Goal: Information Seeking & Learning: Learn about a topic

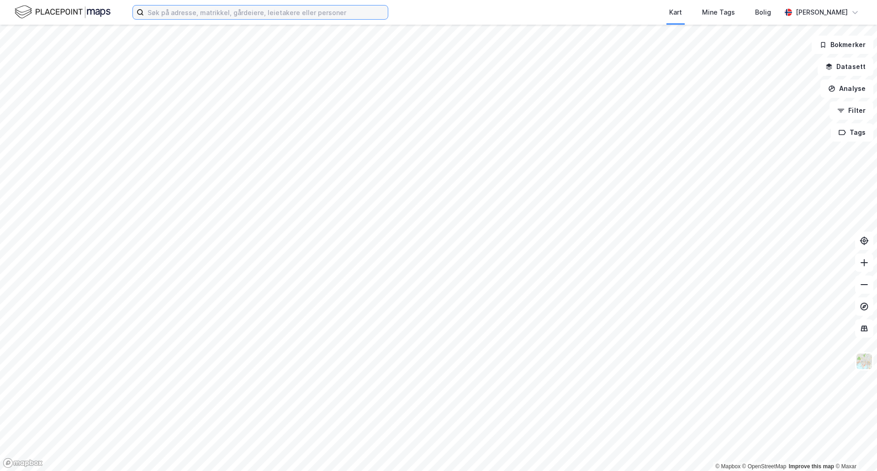
click at [223, 13] on input at bounding box center [266, 12] width 244 height 14
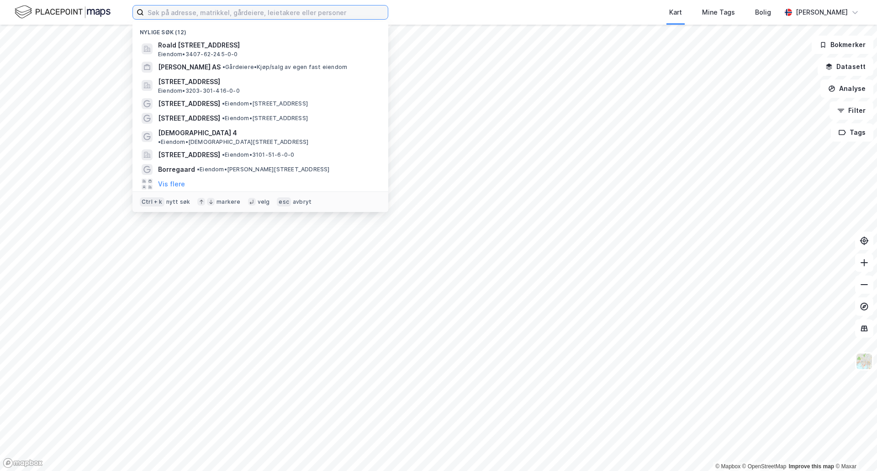
paste input "Hvamsvingen 9"
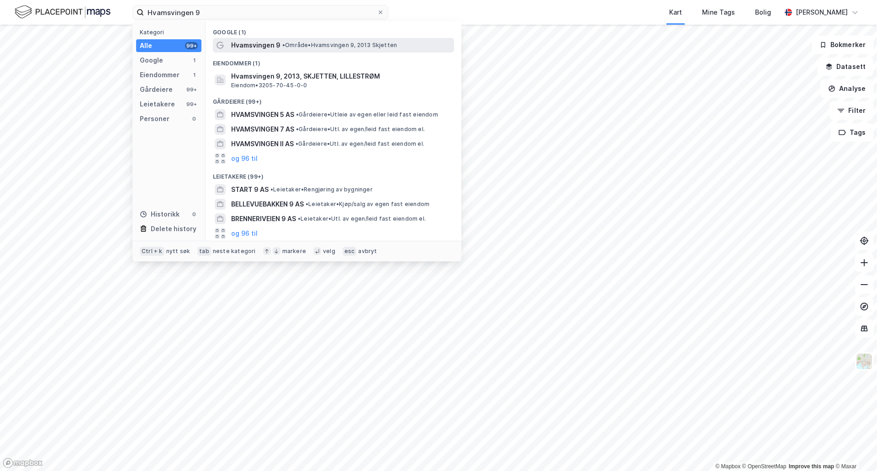
click at [265, 50] on span "Hvamsvingen 9" at bounding box center [255, 45] width 49 height 11
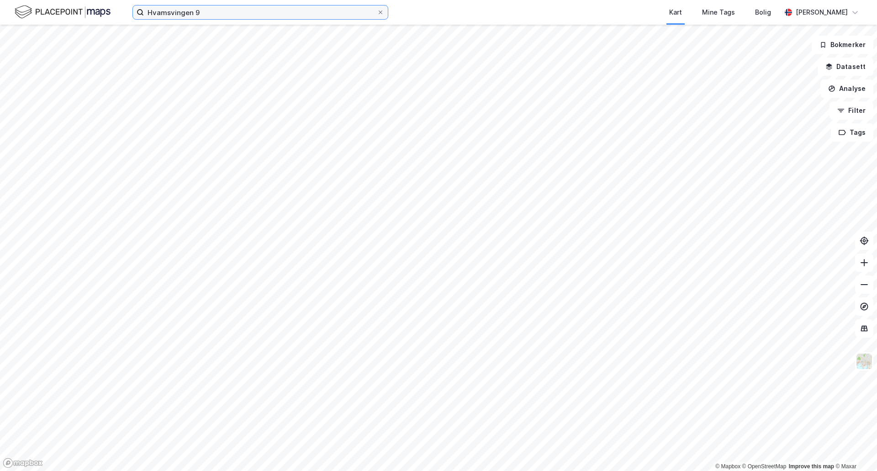
click at [208, 18] on input "Hvamsvingen 9" at bounding box center [260, 12] width 233 height 14
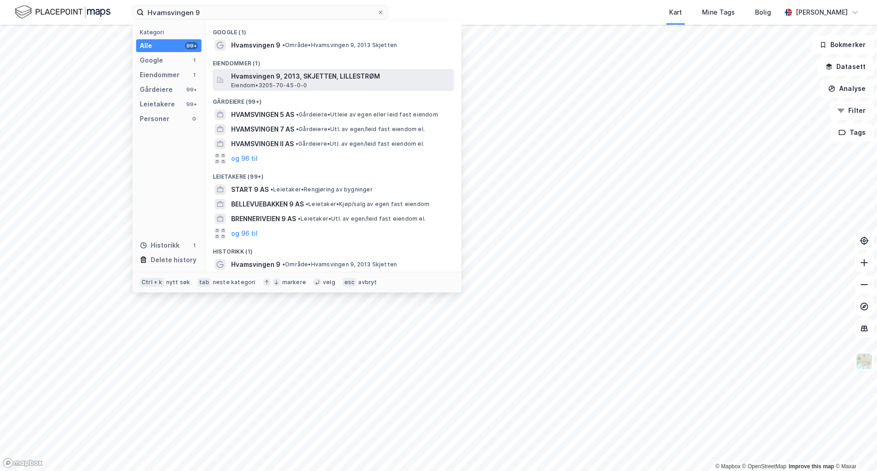
click at [270, 80] on span "Hvamsvingen 9, 2013, SKJETTEN, LILLESTRØM" at bounding box center [340, 76] width 219 height 11
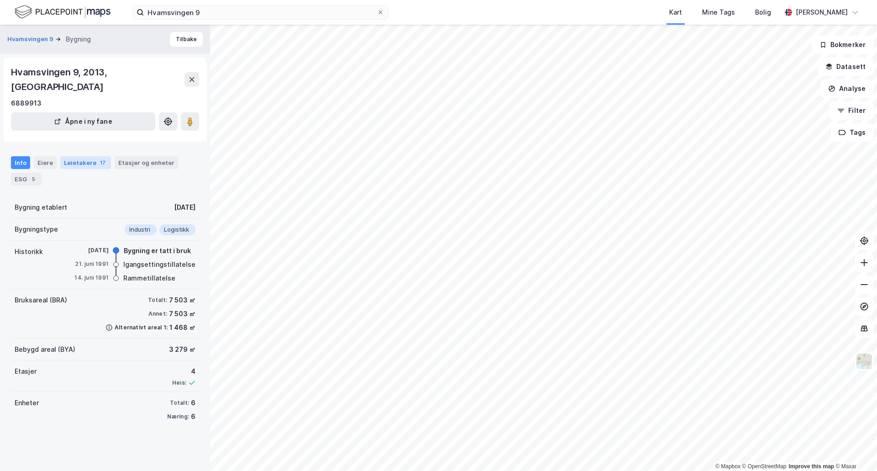
click at [88, 156] on div "Leietakere 17" at bounding box center [85, 162] width 51 height 13
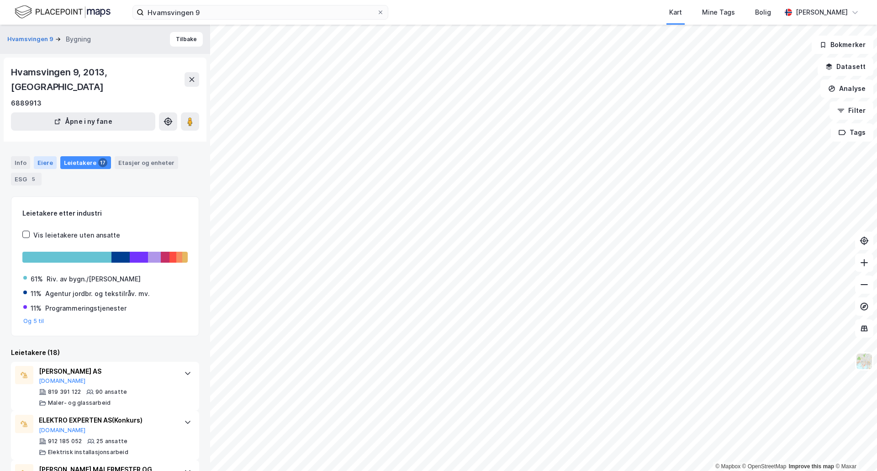
click at [44, 156] on div "Eiere" at bounding box center [45, 162] width 23 height 13
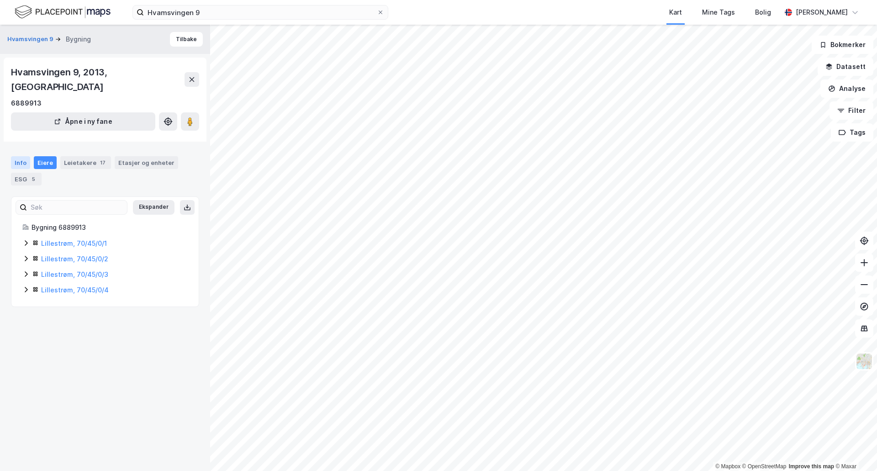
click at [24, 156] on div "Info" at bounding box center [20, 162] width 19 height 13
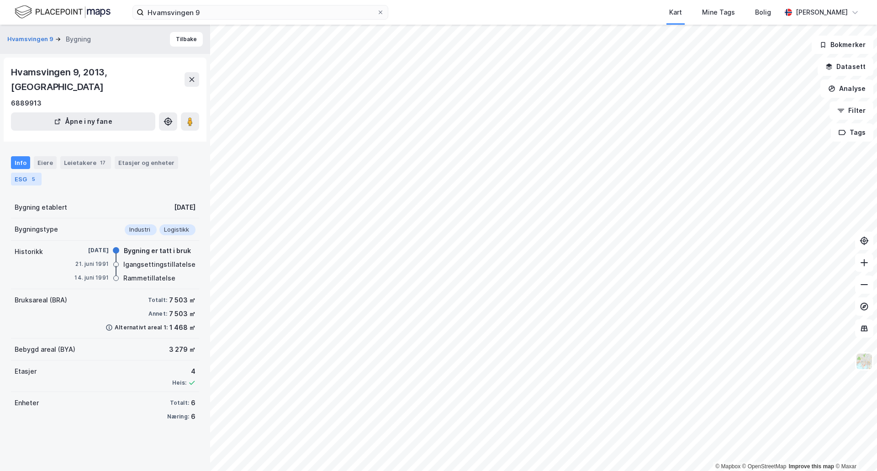
click at [19, 173] on div "ESG 5" at bounding box center [26, 179] width 31 height 13
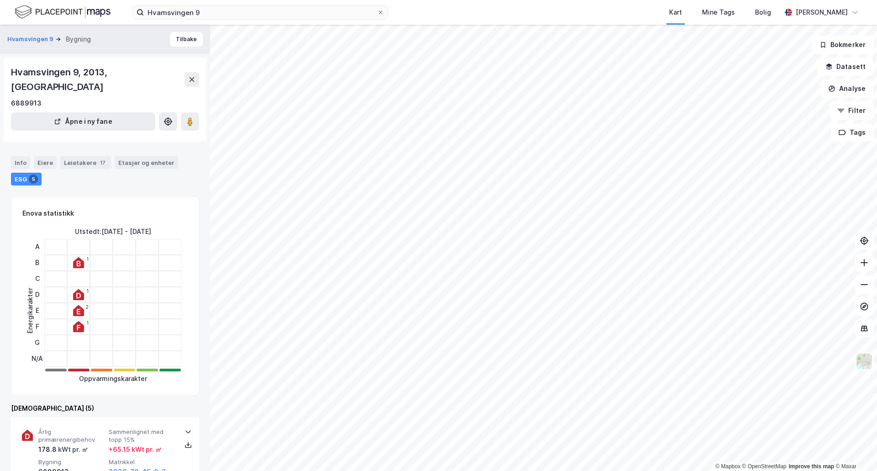
click at [74, 71] on div "Hvamsvingen 9, 2013, [GEOGRAPHIC_DATA]" at bounding box center [98, 79] width 174 height 29
click at [39, 39] on button "Hvamsvingen 9" at bounding box center [31, 39] width 48 height 9
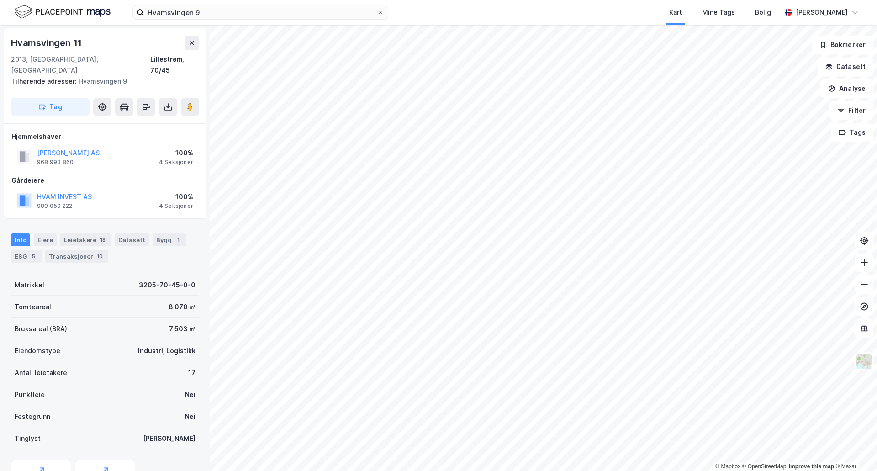
scroll to position [0, 0]
click at [216, 20] on div "Hvamsvingen 9 Kart Mine Tags Bolig [PERSON_NAME]" at bounding box center [438, 12] width 877 height 25
click at [216, 16] on input "Hvamsvingen 9" at bounding box center [260, 12] width 233 height 14
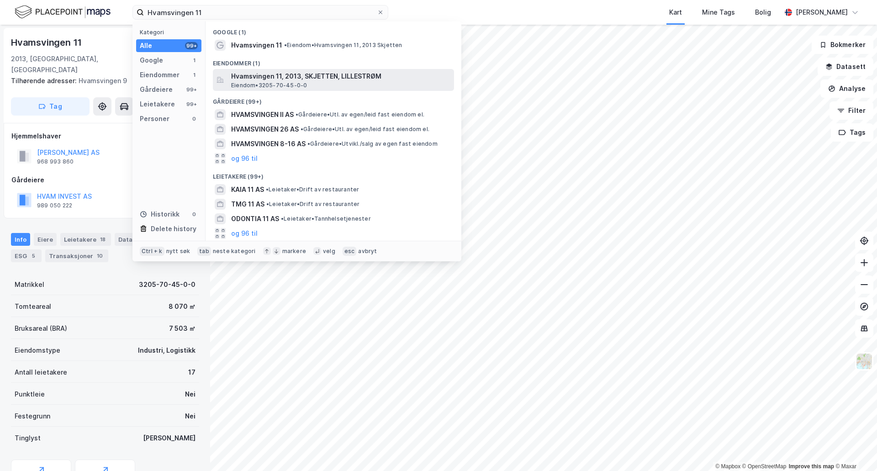
click at [273, 78] on span "Hvamsvingen 11, 2013, SKJETTEN, LILLESTRØM" at bounding box center [340, 76] width 219 height 11
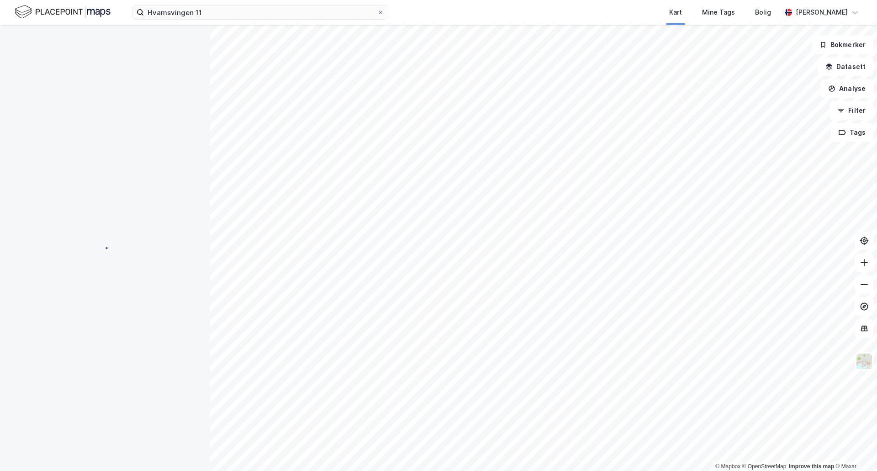
scroll to position [0, 0]
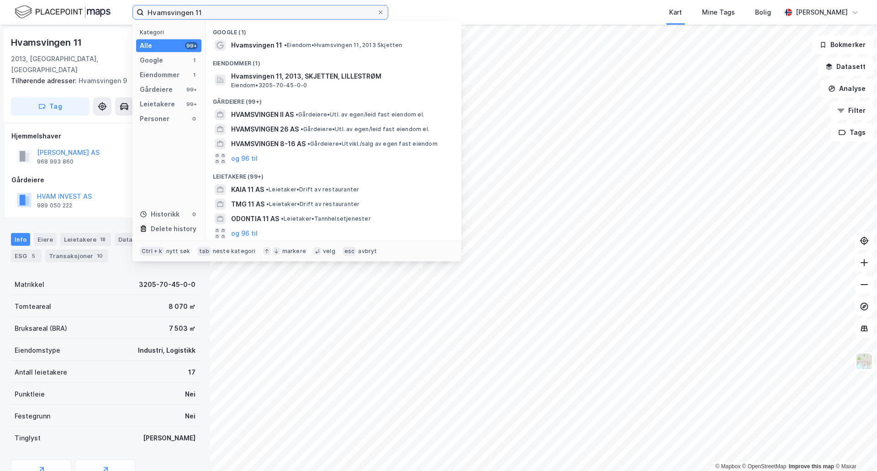
drag, startPoint x: 202, startPoint y: 16, endPoint x: 193, endPoint y: 16, distance: 8.7
click at [193, 16] on input "Hvamsvingen 11" at bounding box center [260, 12] width 233 height 14
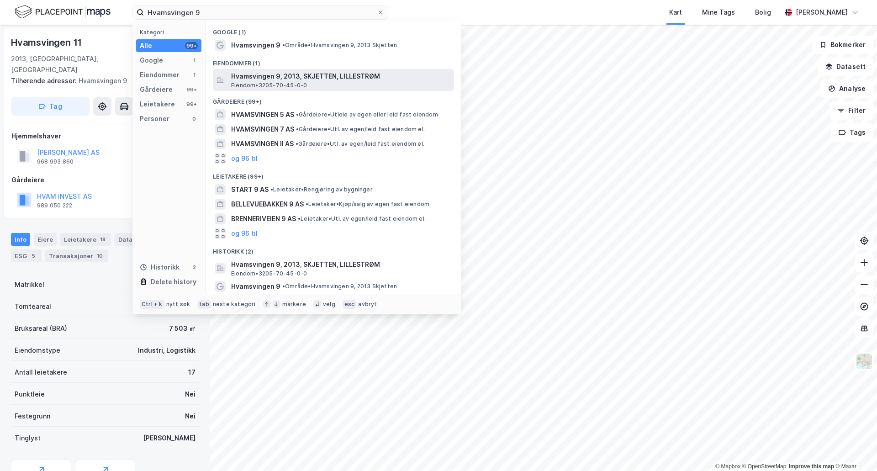
click at [285, 73] on span "Hvamsvingen 9, 2013, SKJETTEN, LILLESTRØM" at bounding box center [340, 76] width 219 height 11
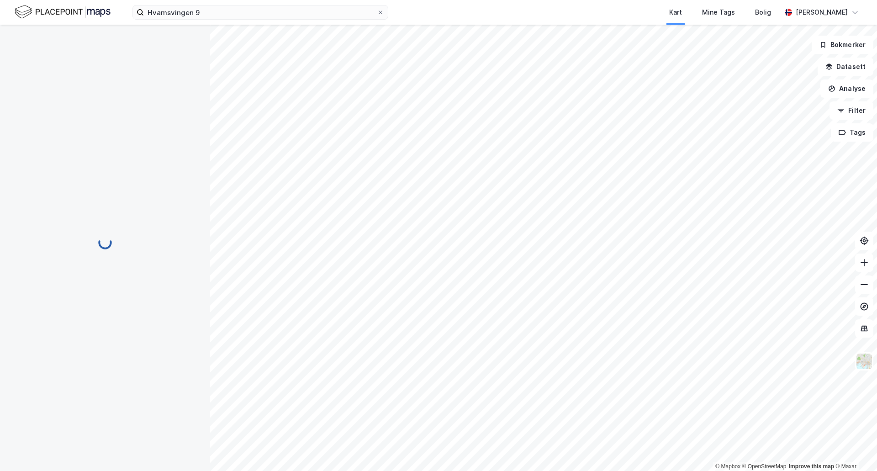
scroll to position [0, 0]
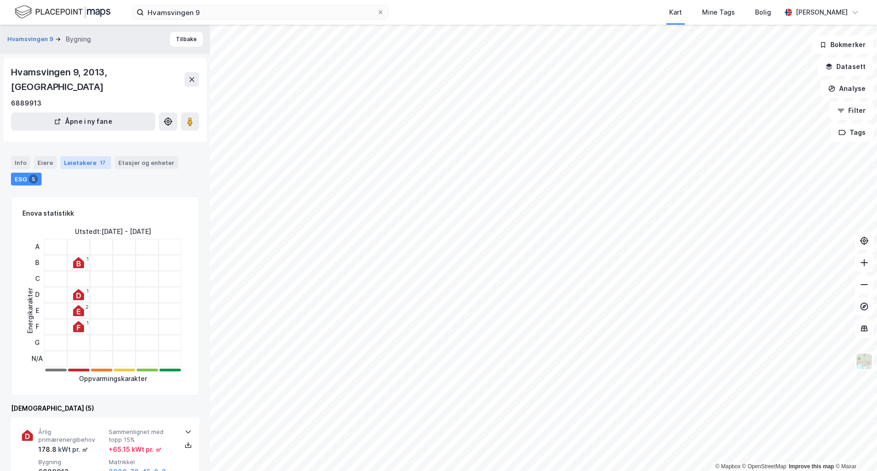
click at [91, 156] on div "Leietakere 17" at bounding box center [85, 162] width 51 height 13
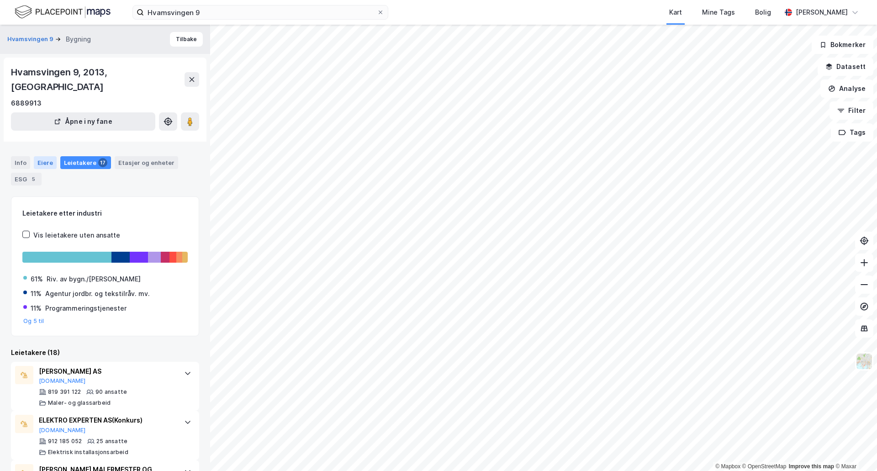
click at [41, 156] on div "Eiere" at bounding box center [45, 162] width 23 height 13
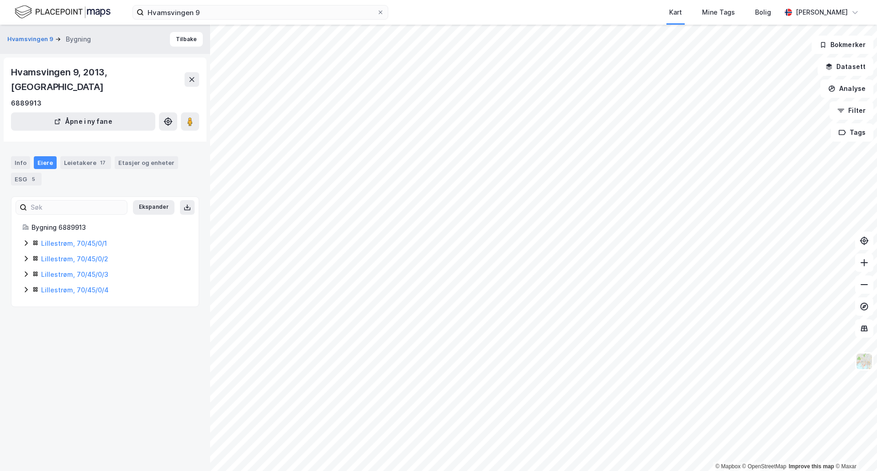
click at [25, 239] on icon at bounding box center [25, 242] width 7 height 7
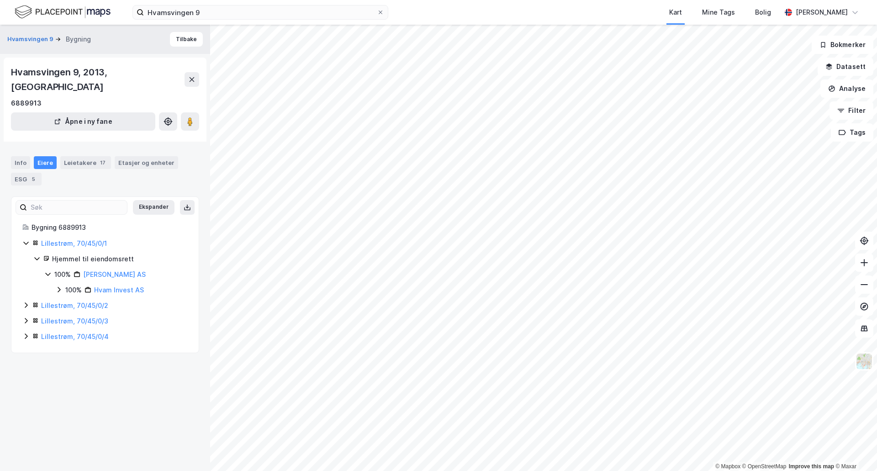
click at [24, 302] on icon at bounding box center [25, 305] width 7 height 7
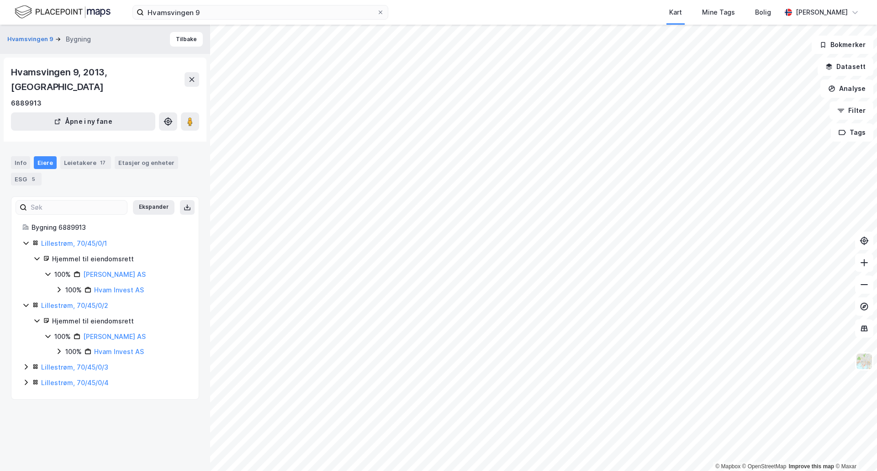
click at [26, 365] on icon at bounding box center [26, 367] width 3 height 5
click at [25, 425] on icon at bounding box center [25, 428] width 7 height 7
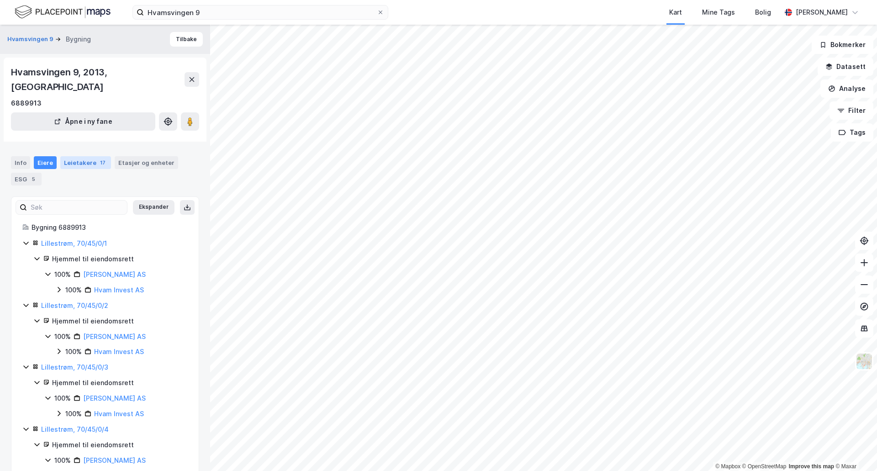
click at [76, 156] on div "Leietakere 17" at bounding box center [85, 162] width 51 height 13
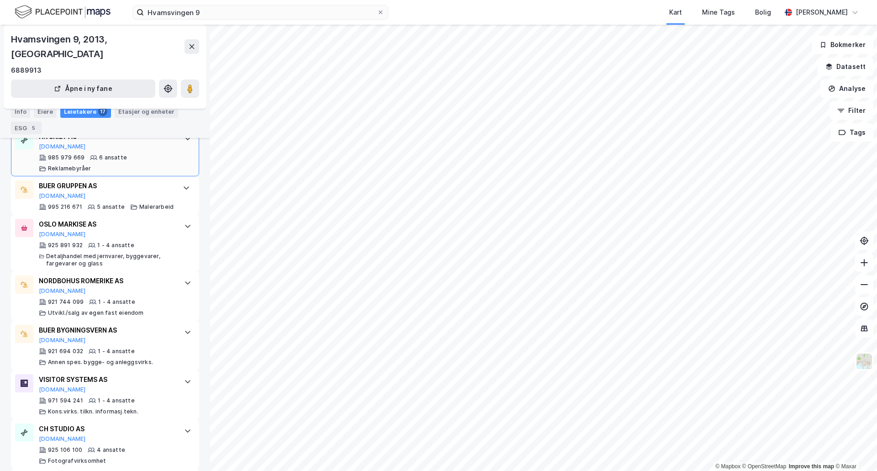
scroll to position [614, 0]
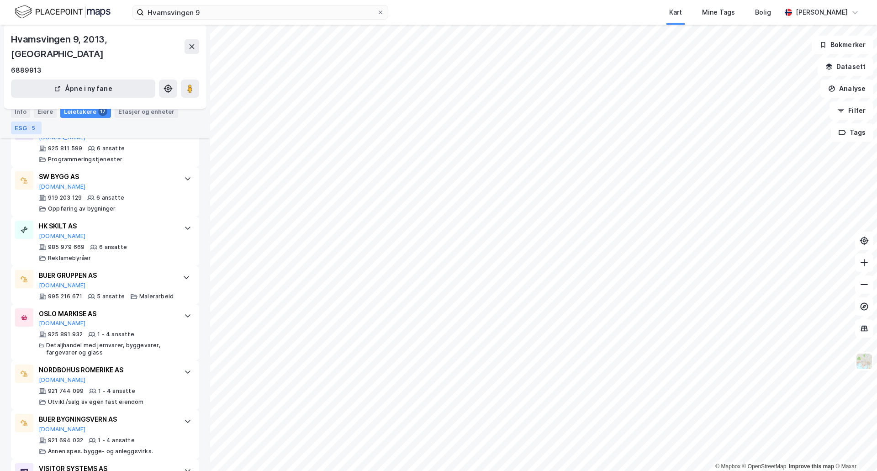
click at [29, 130] on div "5" at bounding box center [33, 127] width 9 height 9
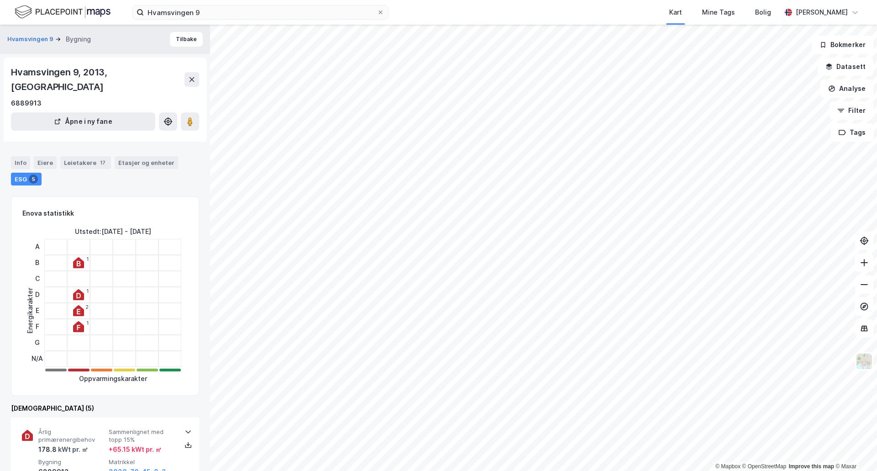
click at [79, 321] on icon at bounding box center [78, 326] width 11 height 11
click at [78, 309] on icon at bounding box center [79, 311] width 4 height 5
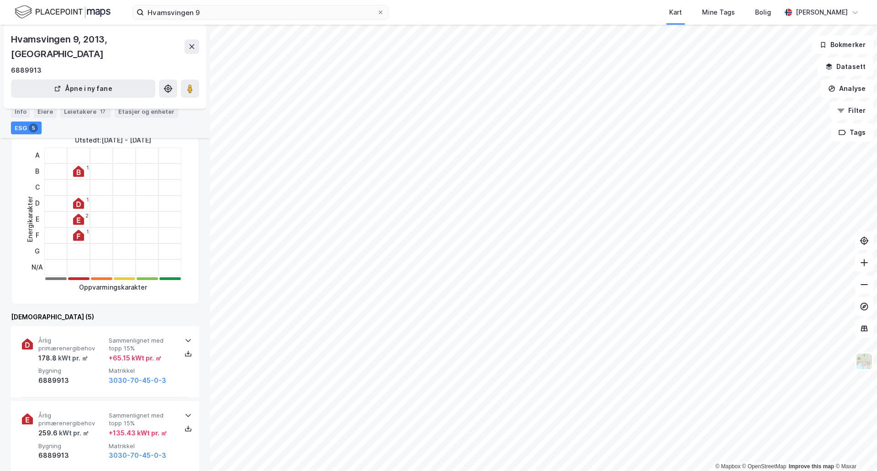
scroll to position [46, 0]
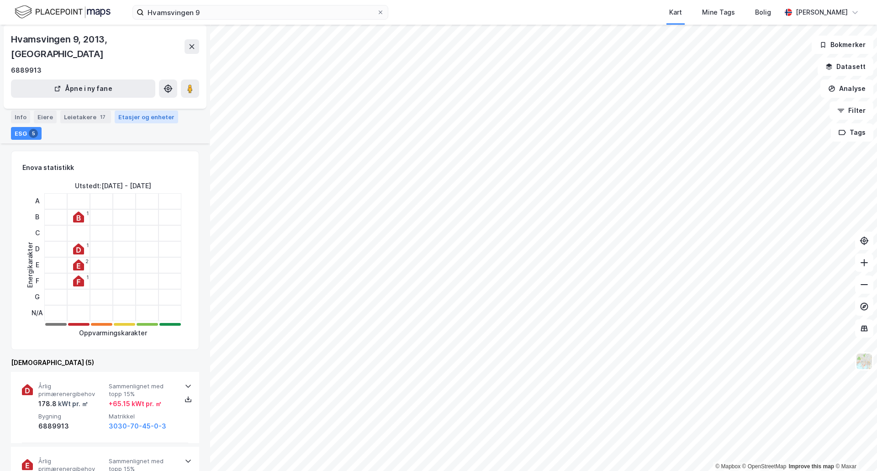
click at [143, 113] on div "Etasjer og enheter" at bounding box center [146, 117] width 56 height 8
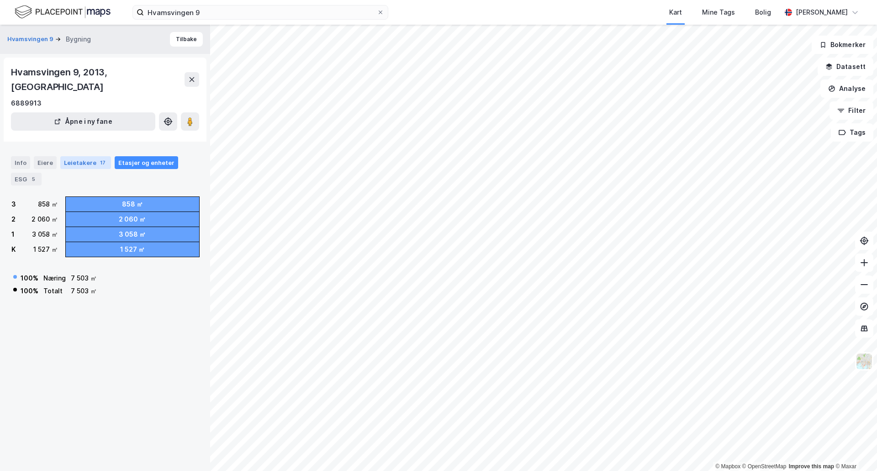
click at [93, 156] on div "Leietakere 17" at bounding box center [85, 162] width 51 height 13
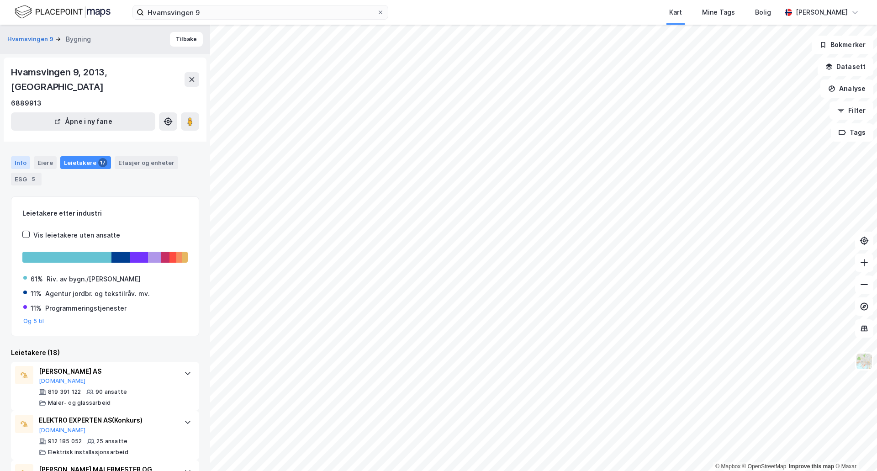
click at [25, 156] on div "Info" at bounding box center [20, 162] width 19 height 13
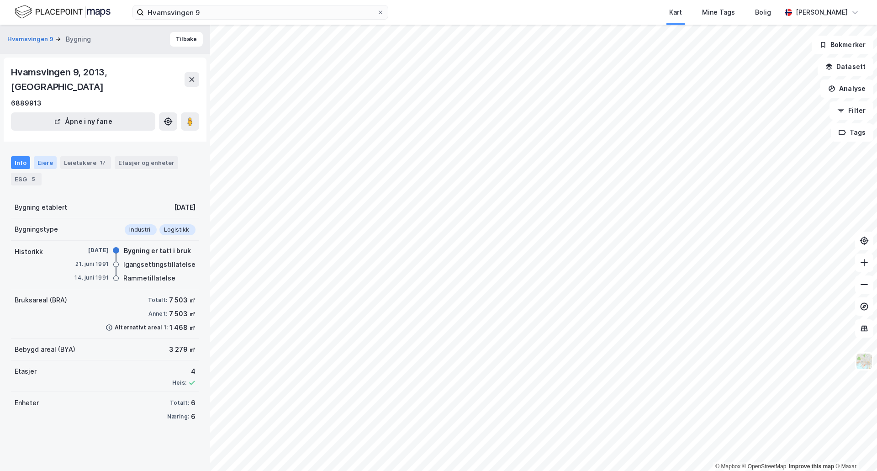
click at [43, 156] on div "Eiere" at bounding box center [45, 162] width 23 height 13
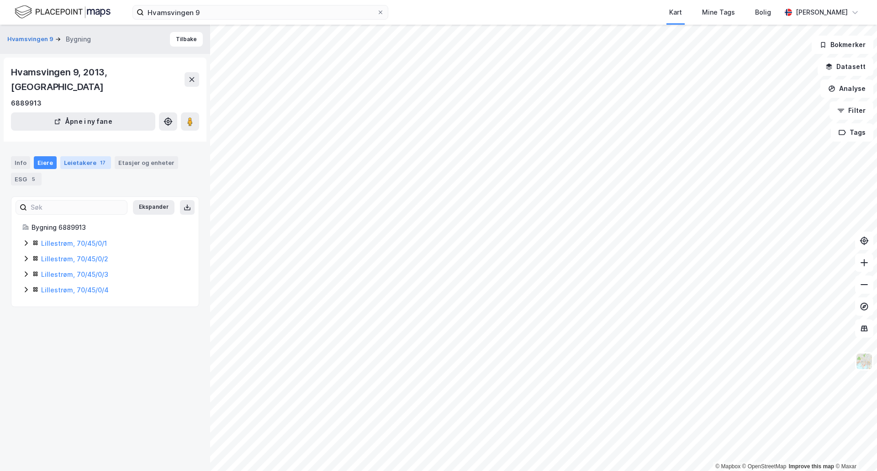
click at [79, 156] on div "Leietakere 17" at bounding box center [85, 162] width 51 height 13
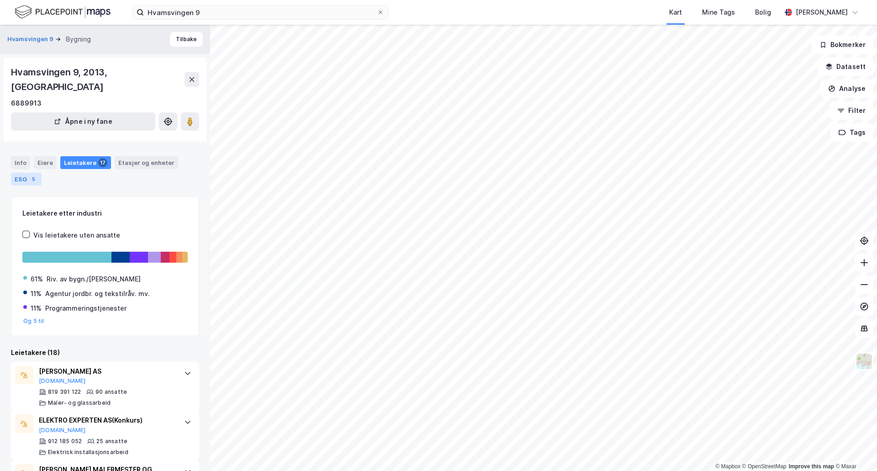
click at [26, 173] on div "ESG 5" at bounding box center [26, 179] width 31 height 13
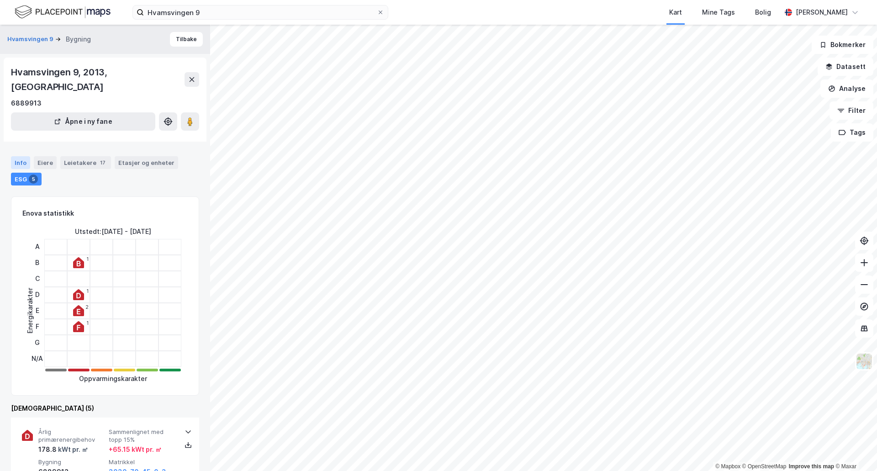
click at [21, 156] on div "Info" at bounding box center [20, 162] width 19 height 13
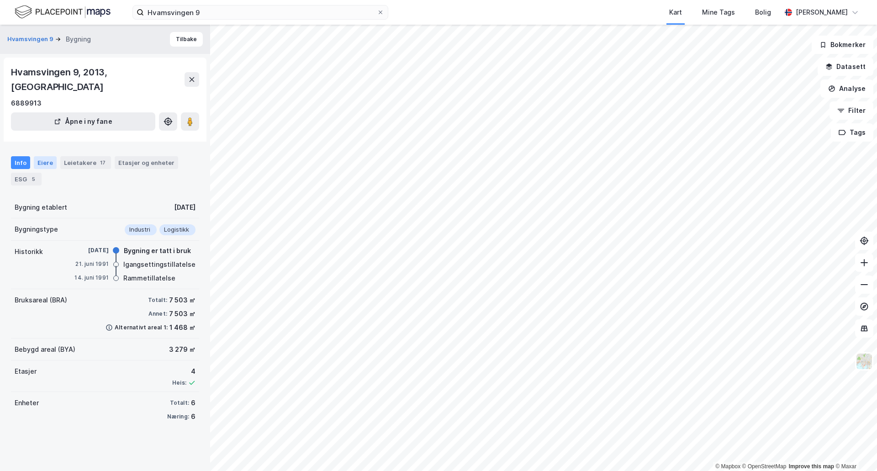
click at [43, 156] on div "Eiere" at bounding box center [45, 162] width 23 height 13
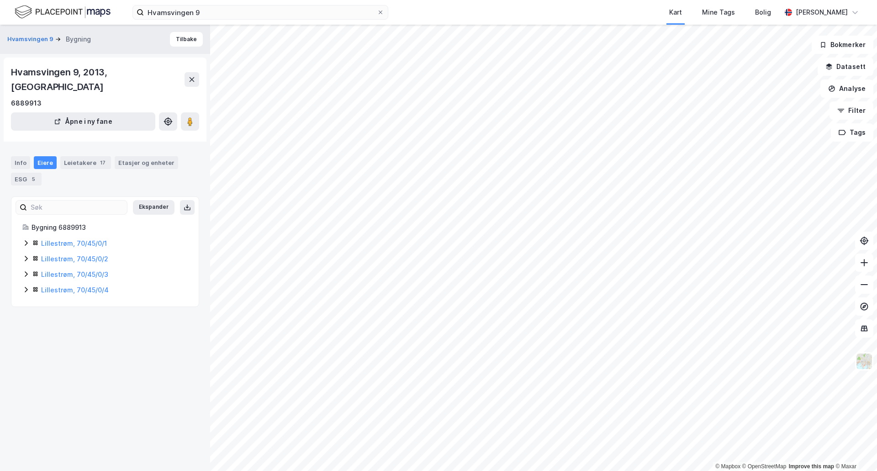
click at [26, 240] on icon at bounding box center [26, 242] width 3 height 5
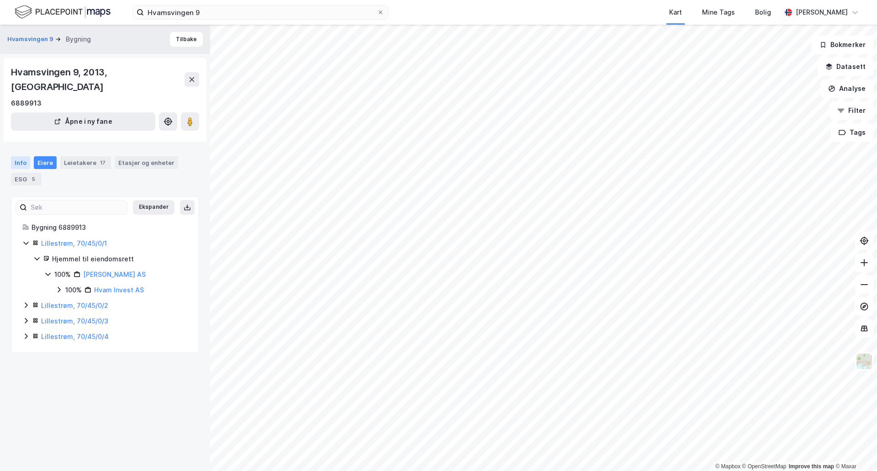
click at [18, 156] on div "Info" at bounding box center [20, 162] width 19 height 13
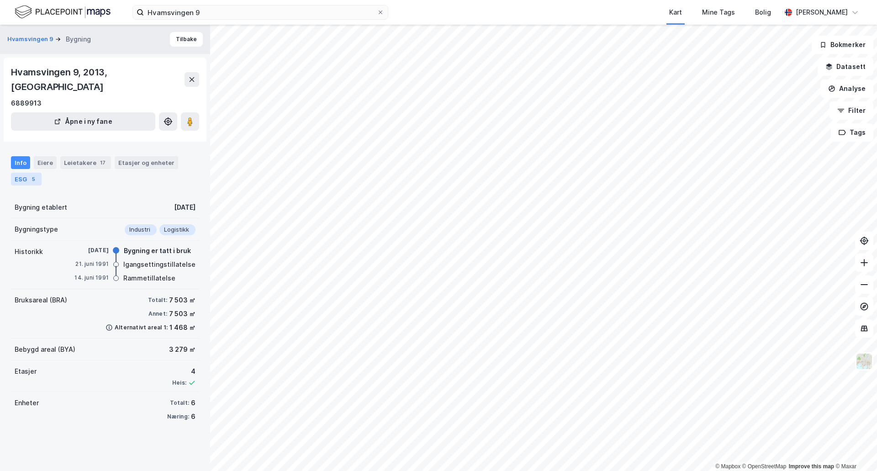
click at [30, 175] on div "5" at bounding box center [33, 179] width 9 height 9
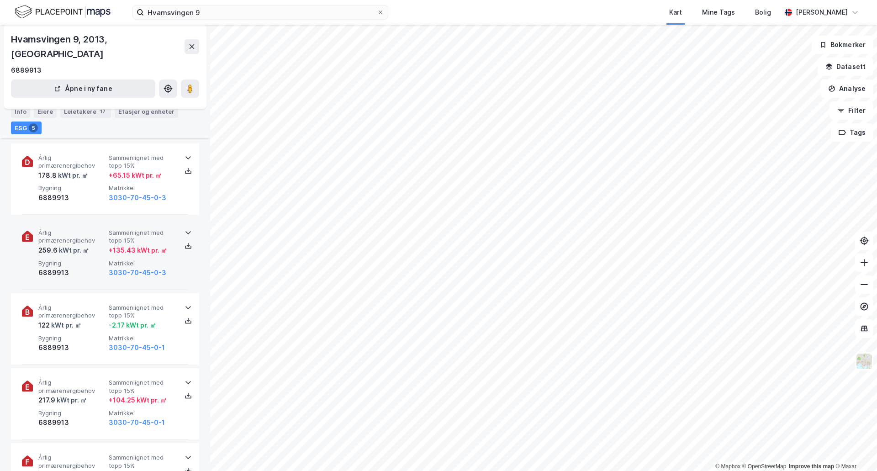
scroll to position [46, 0]
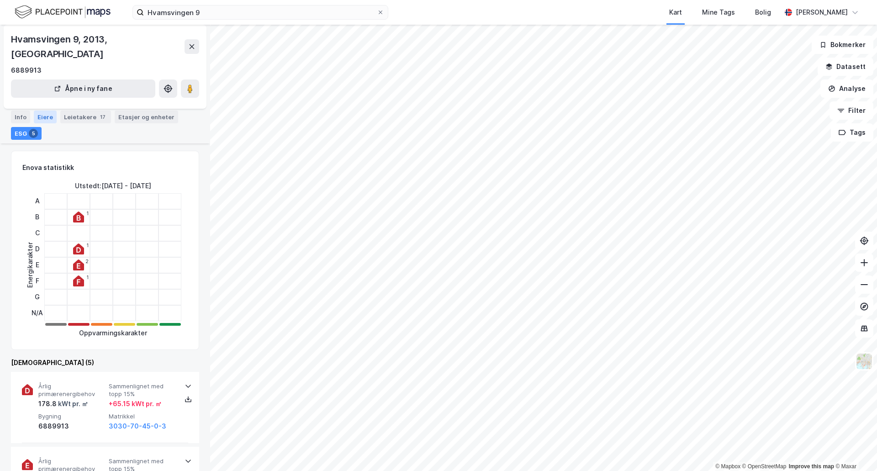
click at [39, 111] on div "Eiere" at bounding box center [45, 117] width 23 height 13
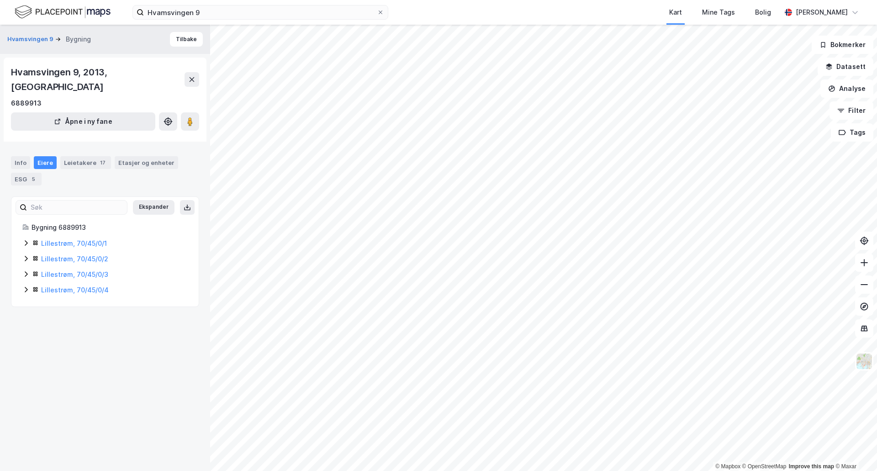
click at [26, 238] on div "Lillestrøm, 70/45/0/1" at bounding box center [104, 243] width 165 height 11
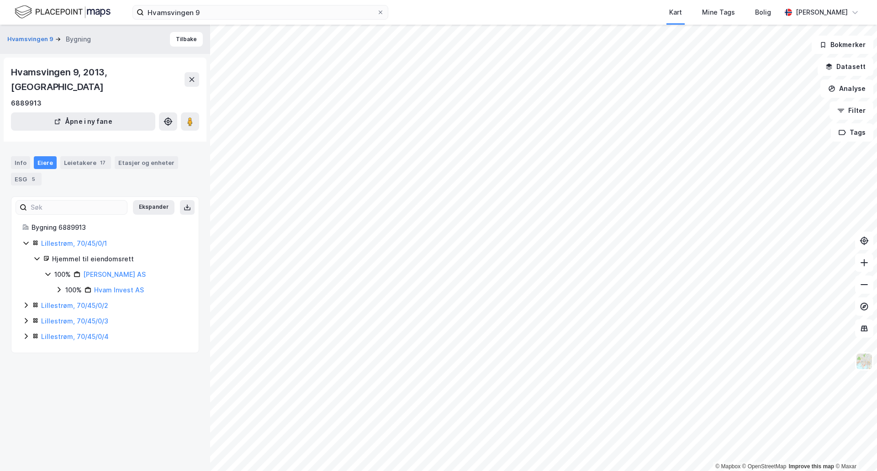
click at [26, 302] on icon at bounding box center [25, 305] width 7 height 7
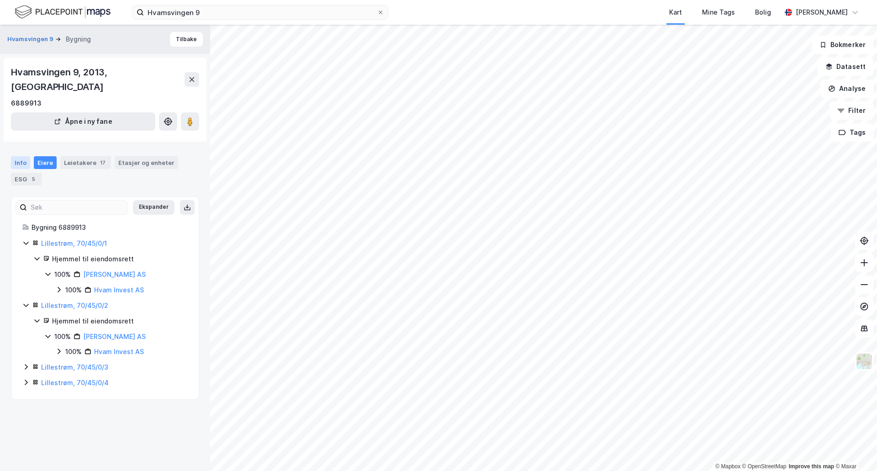
click at [23, 156] on div "Info" at bounding box center [20, 162] width 19 height 13
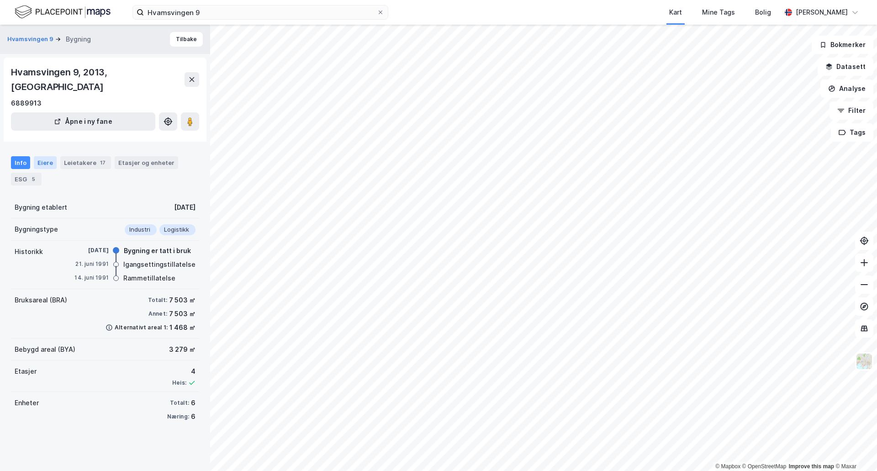
drag, startPoint x: 38, startPoint y: 150, endPoint x: 37, endPoint y: 160, distance: 10.1
click at [38, 156] on div "Eiere" at bounding box center [45, 162] width 23 height 13
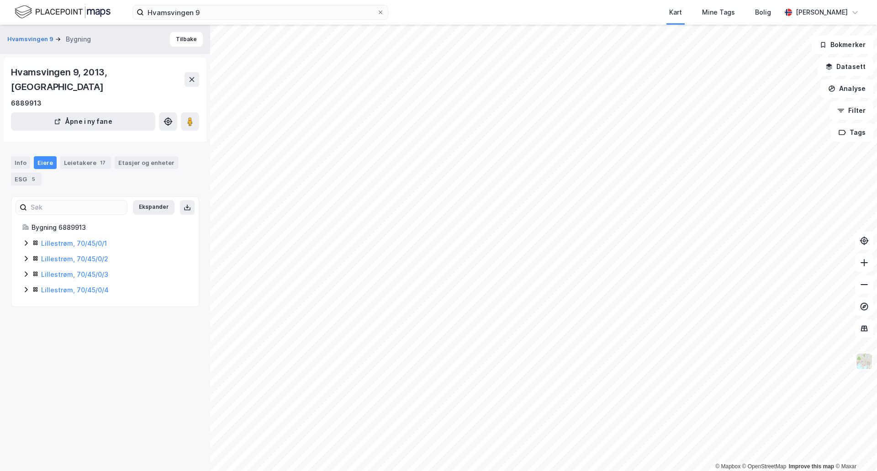
click at [24, 239] on icon at bounding box center [25, 242] width 7 height 7
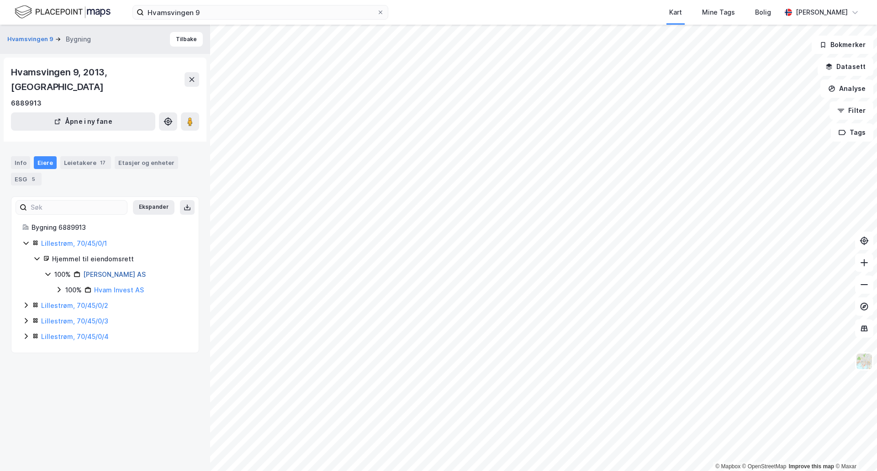
click at [102, 270] on link "[PERSON_NAME] AS" at bounding box center [114, 274] width 63 height 8
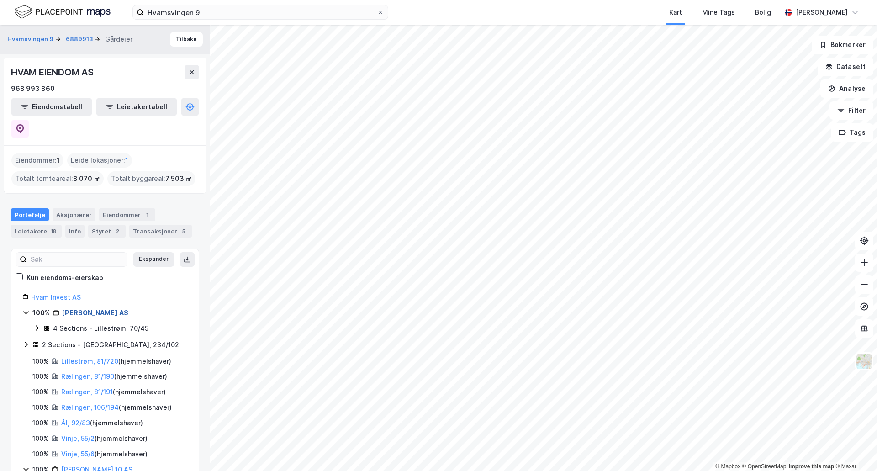
click at [91, 309] on link "[PERSON_NAME] AS" at bounding box center [95, 313] width 66 height 8
click at [52, 293] on link "Hvam Invest AS" at bounding box center [56, 297] width 50 height 8
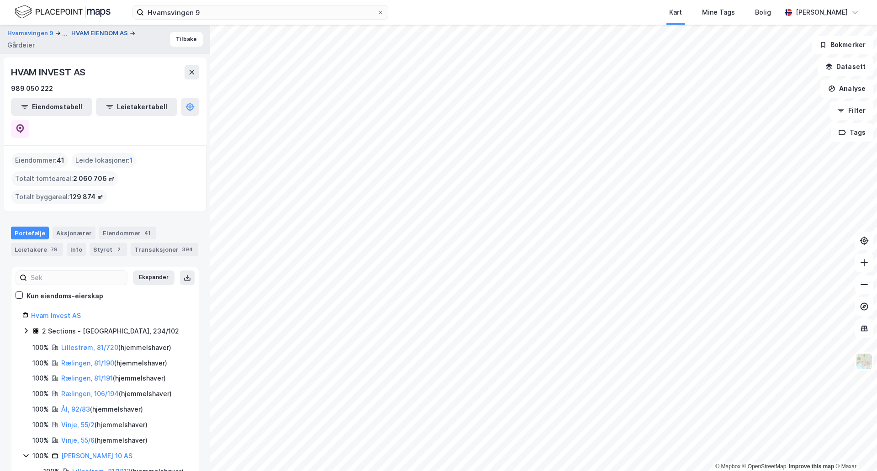
click at [97, 32] on button "HVAM EIENDOM AS" at bounding box center [100, 33] width 58 height 9
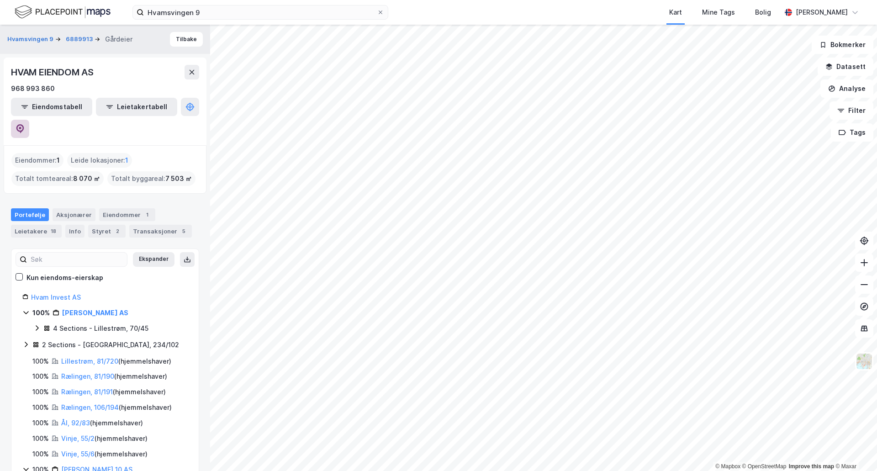
click at [25, 124] on icon at bounding box center [20, 128] width 9 height 9
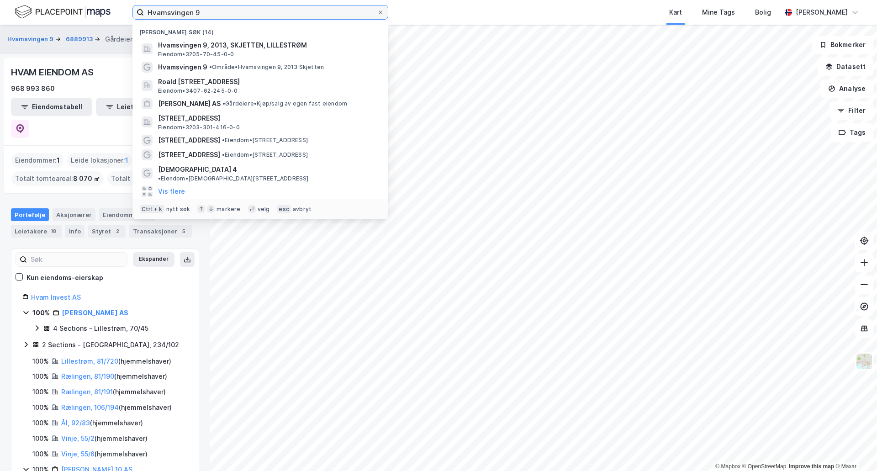
drag, startPoint x: 230, startPoint y: 12, endPoint x: 131, endPoint y: 8, distance: 98.8
click at [131, 8] on div "Hvamsvingen 9 Nylige søk (14) Hvamsvingen 9, 2013, SKJETTEN, LILLESTRØM Eiendom…" at bounding box center [438, 12] width 877 height 25
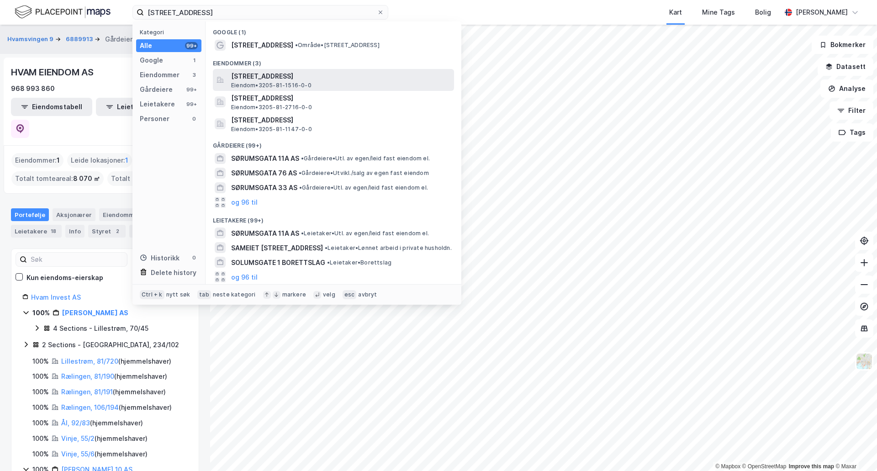
click at [287, 77] on span "[STREET_ADDRESS]" at bounding box center [340, 76] width 219 height 11
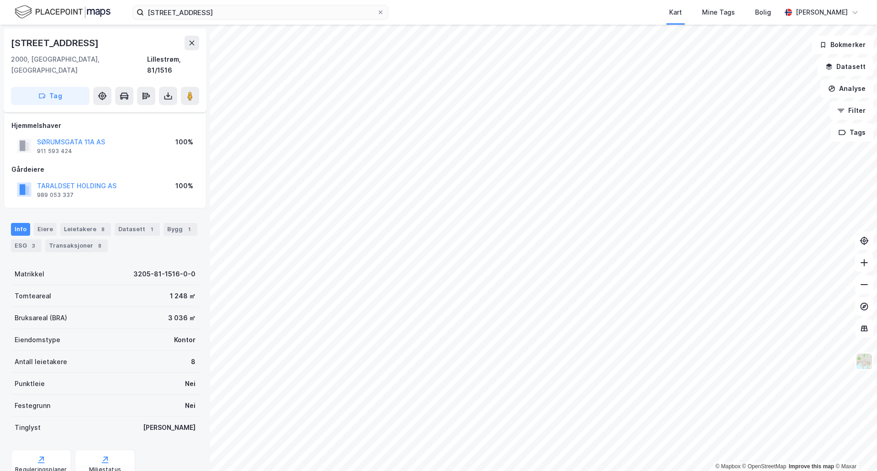
scroll to position [26, 0]
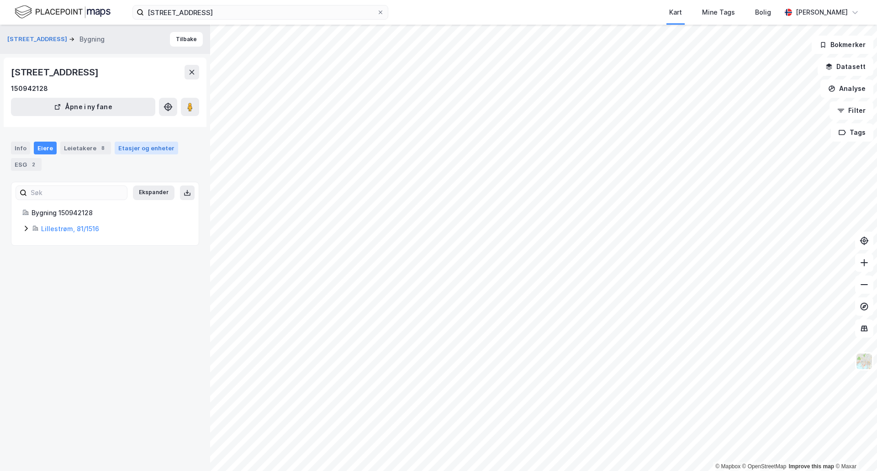
click at [133, 146] on div "Etasjer og enheter" at bounding box center [146, 148] width 56 height 8
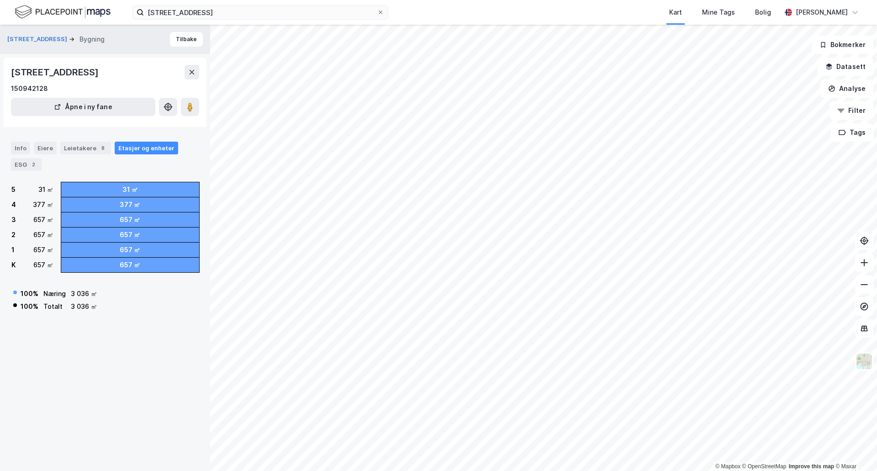
click at [137, 147] on div "Etasjer og enheter" at bounding box center [146, 148] width 56 height 8
click at [40, 152] on div "Eiere" at bounding box center [45, 148] width 23 height 13
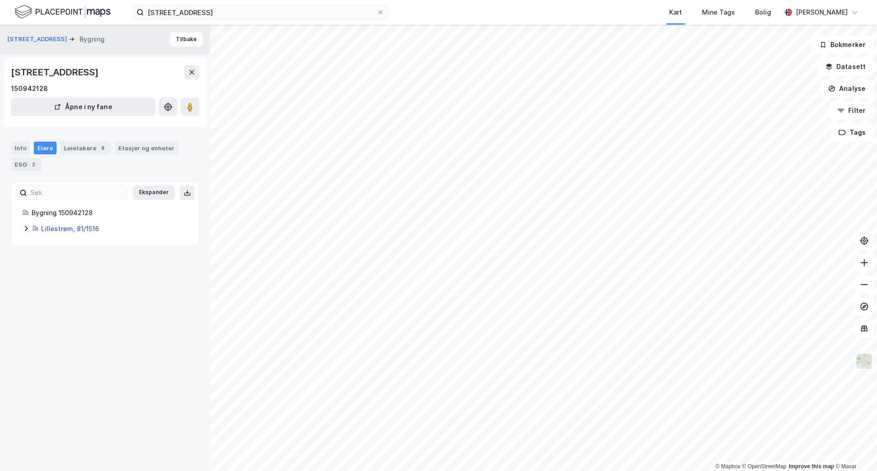
click at [67, 228] on link "Lillestrøm, 81/1516" at bounding box center [70, 229] width 58 height 8
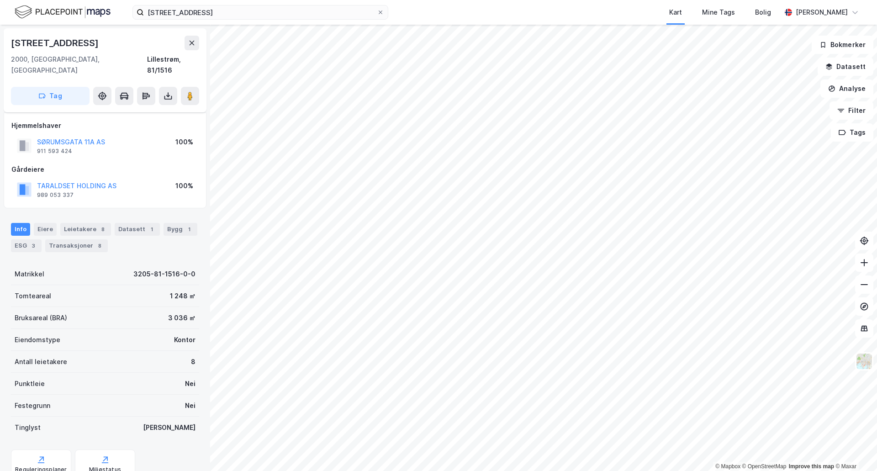
scroll to position [26, 0]
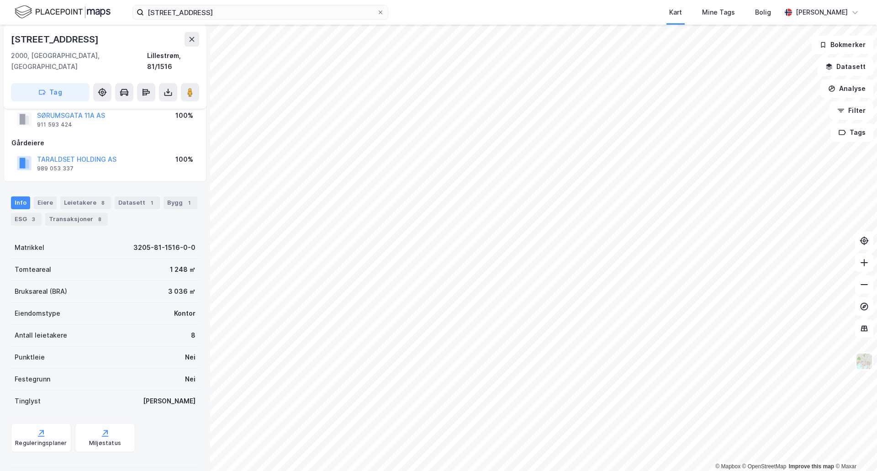
click at [73, 154] on div "TARALDSET HOLDING AS 989 053 337" at bounding box center [76, 163] width 79 height 18
click at [0, 0] on button "TARALDSET HOLDING AS" at bounding box center [0, 0] width 0 height 0
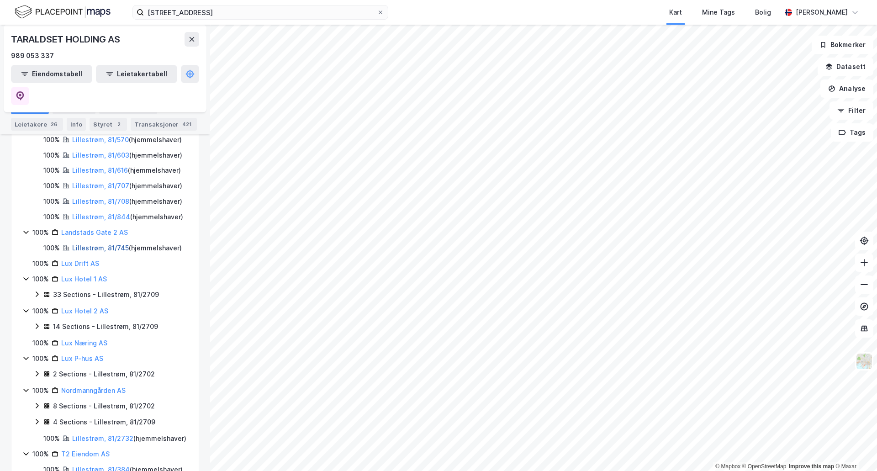
scroll to position [457, 0]
click at [76, 273] on link "Lux Hotel 1 AS" at bounding box center [84, 277] width 46 height 8
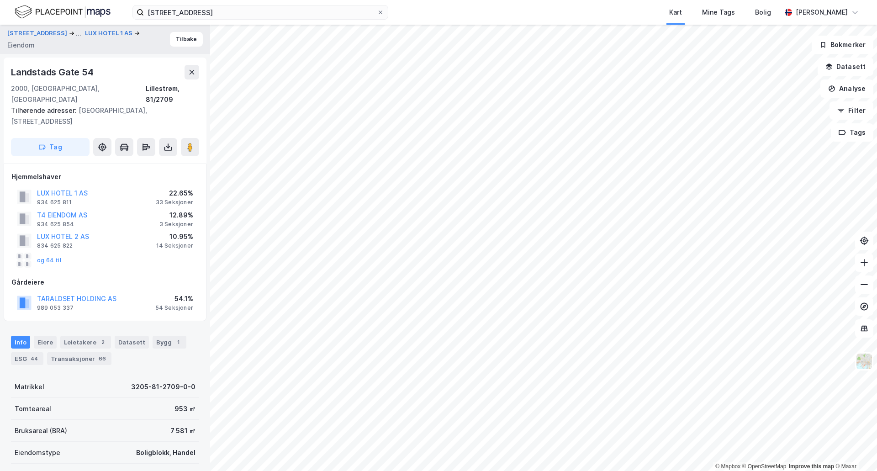
scroll to position [26, 0]
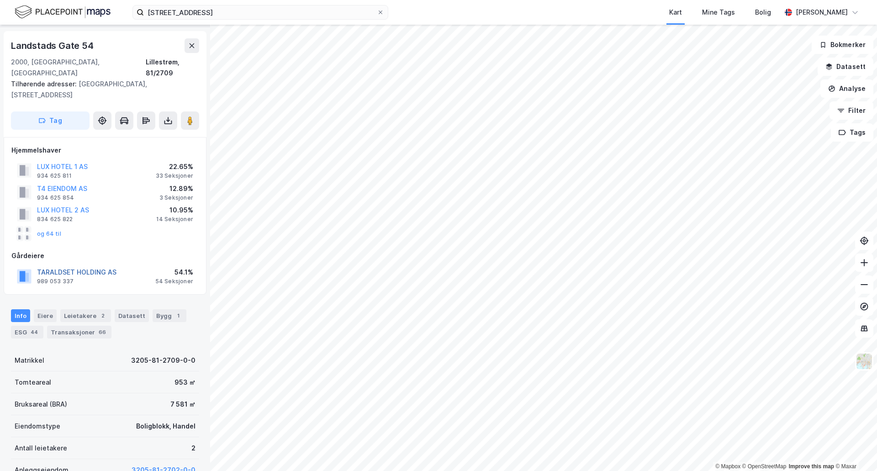
click at [0, 0] on button "TARALDSET HOLDING AS" at bounding box center [0, 0] width 0 height 0
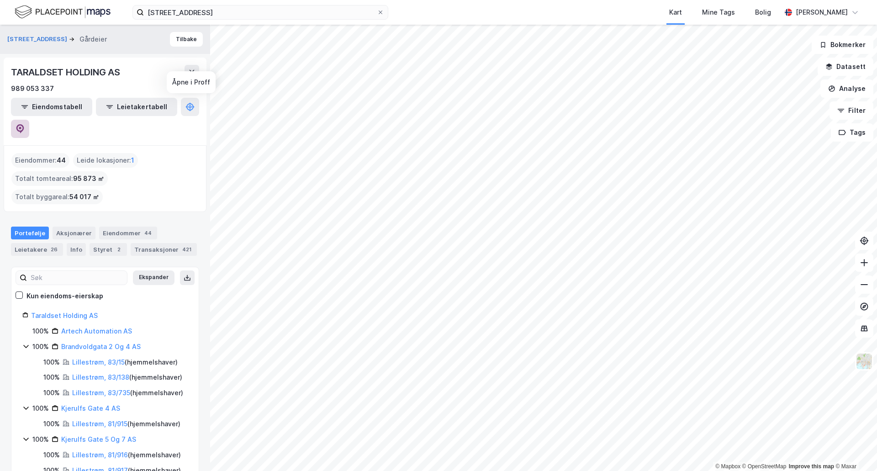
click at [21, 127] on icon at bounding box center [20, 128] width 3 height 3
click at [213, 6] on input "[STREET_ADDRESS]" at bounding box center [260, 12] width 233 height 14
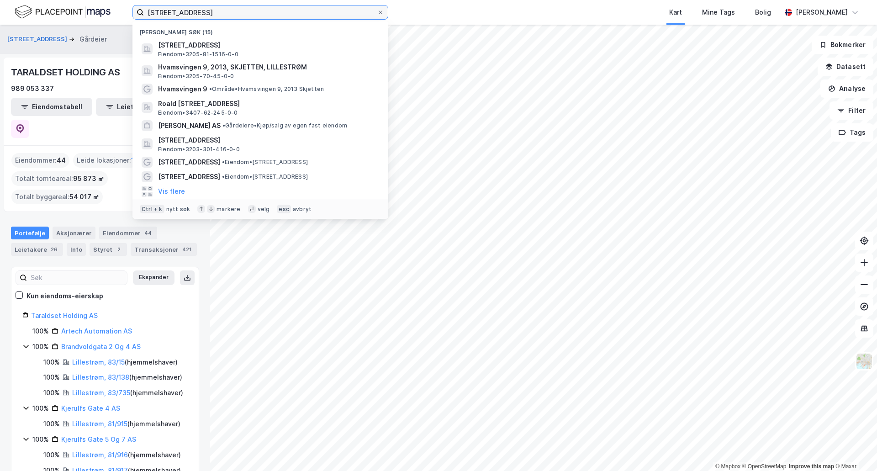
click at [213, 7] on input "[STREET_ADDRESS]" at bounding box center [260, 12] width 233 height 14
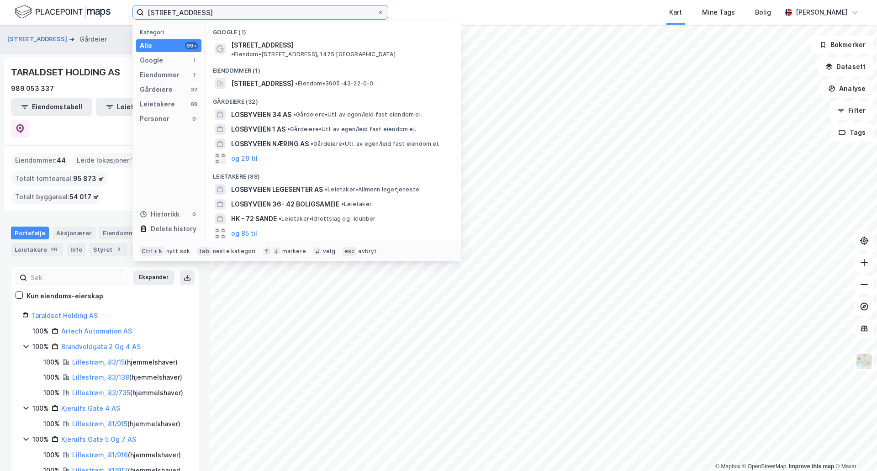
drag, startPoint x: 199, startPoint y: 12, endPoint x: 185, endPoint y: 9, distance: 13.5
click at [185, 9] on input "[STREET_ADDRESS]" at bounding box center [260, 12] width 233 height 14
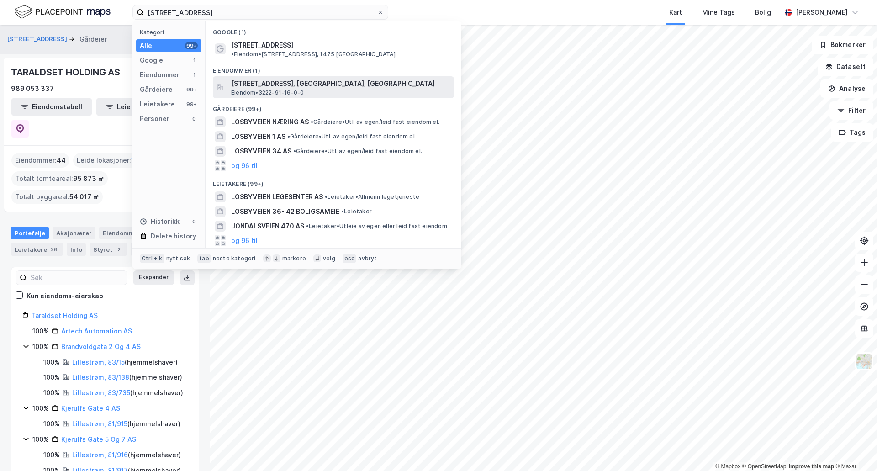
click at [268, 78] on span "[STREET_ADDRESS], [GEOGRAPHIC_DATA], [GEOGRAPHIC_DATA]" at bounding box center [340, 83] width 219 height 11
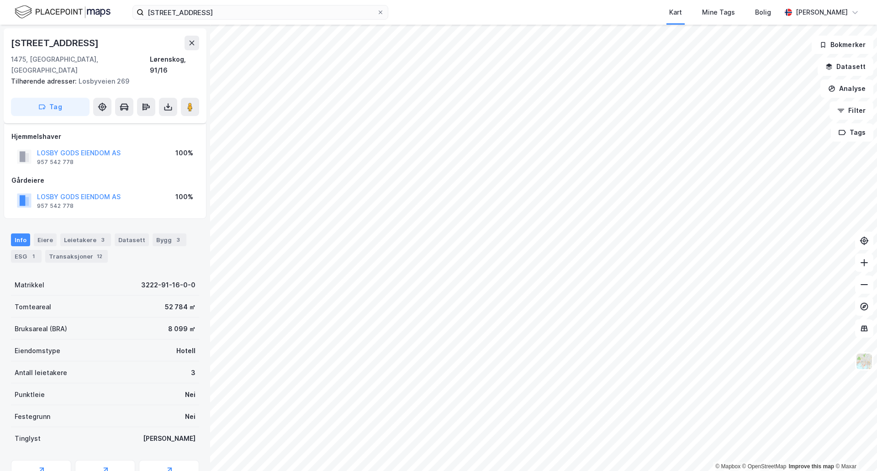
scroll to position [26, 0]
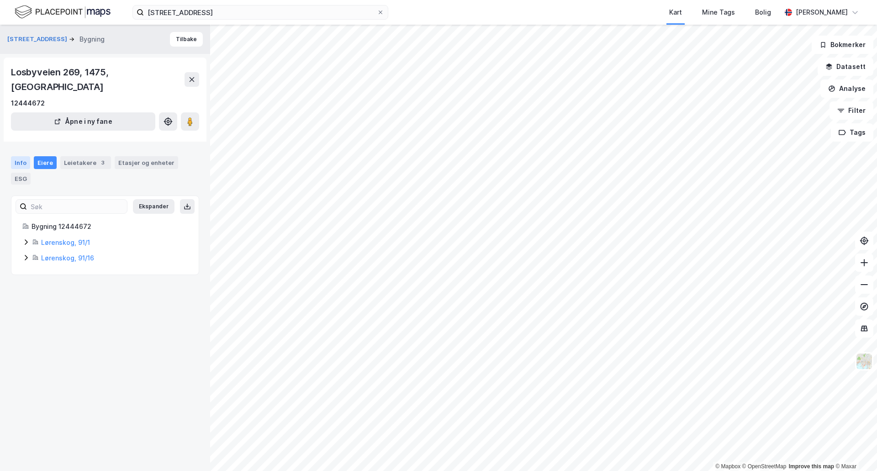
click at [21, 156] on div "Info" at bounding box center [20, 162] width 19 height 13
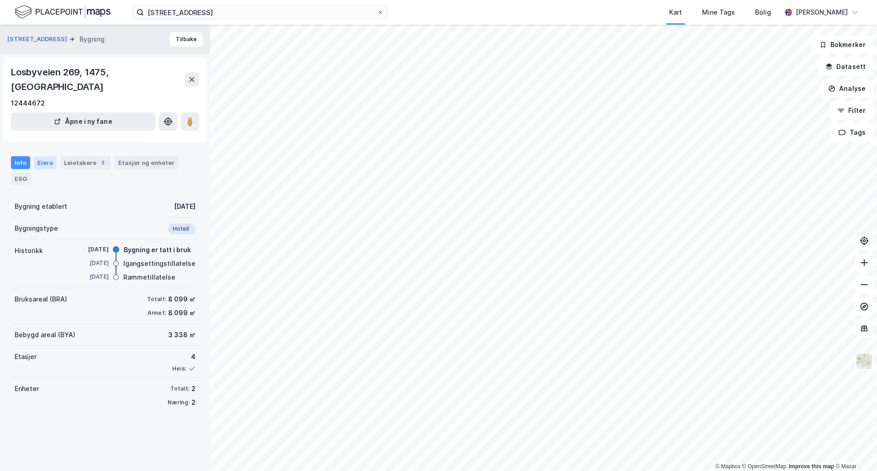
click at [42, 156] on div "Eiere" at bounding box center [45, 162] width 23 height 13
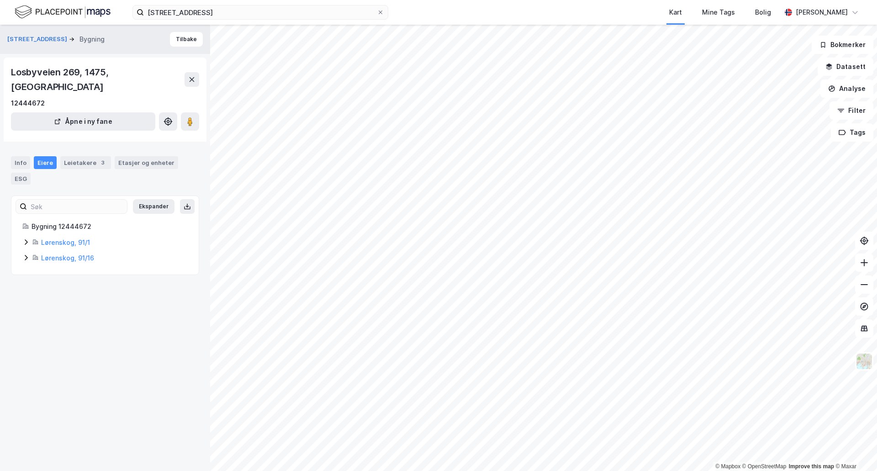
click at [22, 238] on icon at bounding box center [25, 241] width 7 height 7
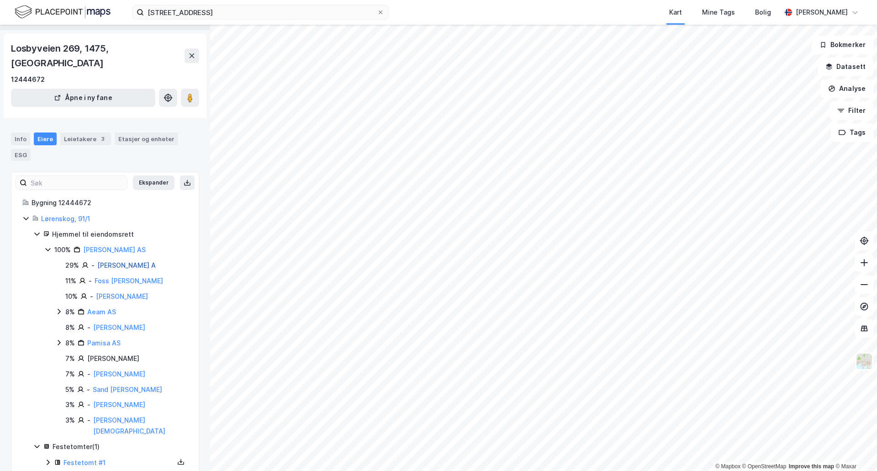
scroll to position [34, 0]
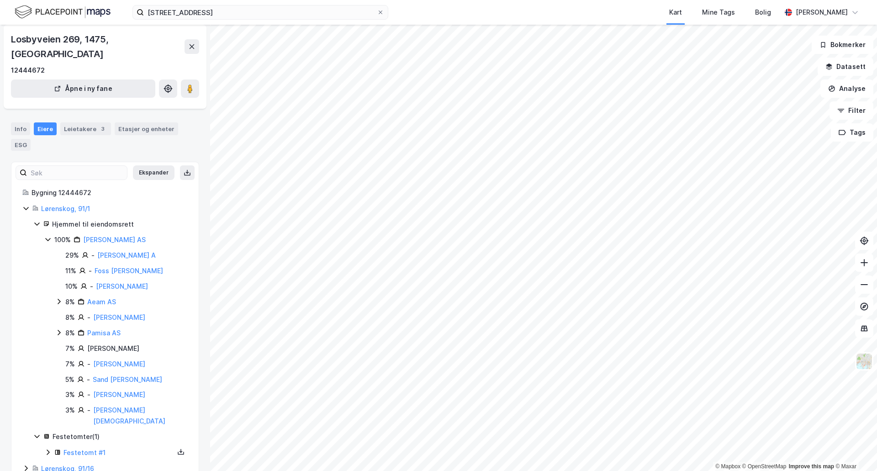
click at [26, 465] on icon at bounding box center [25, 468] width 7 height 7
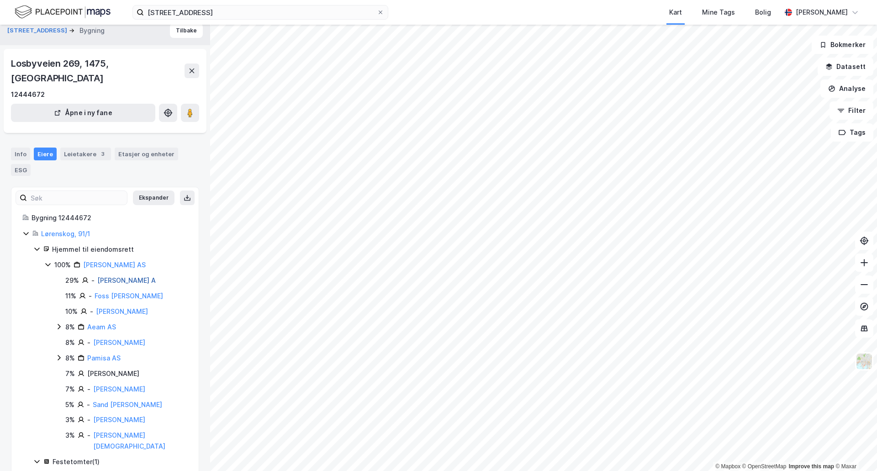
scroll to position [5, 0]
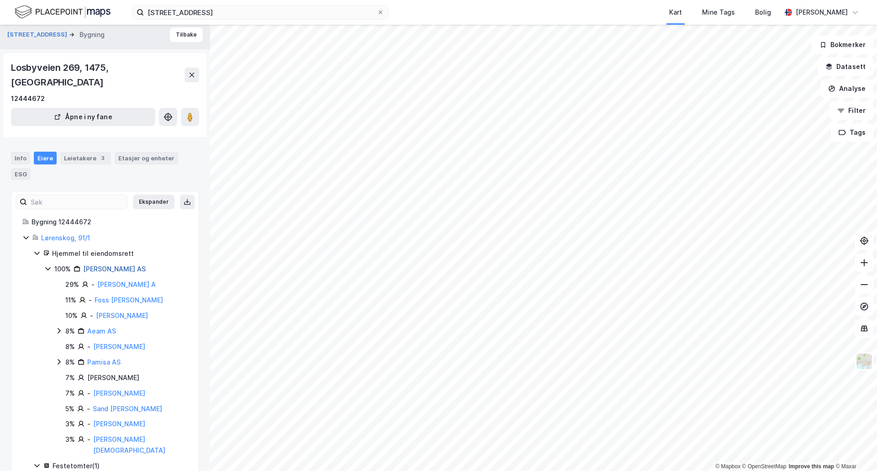
click at [111, 265] on link "[PERSON_NAME] AS" at bounding box center [114, 269] width 63 height 8
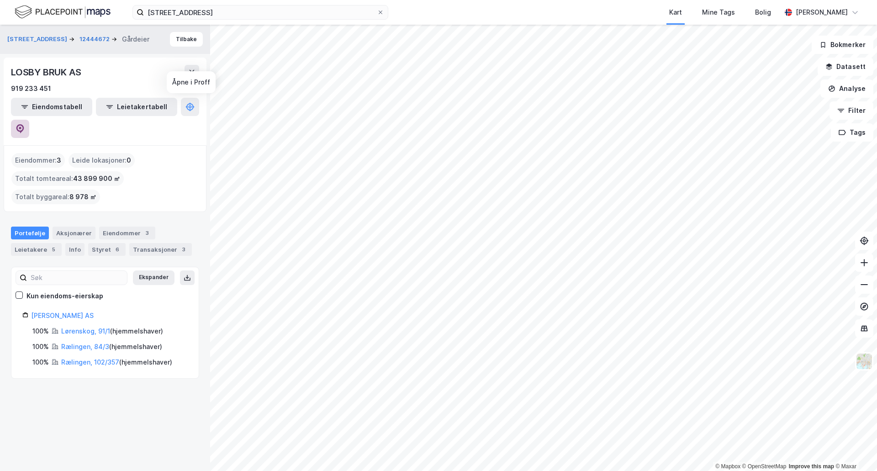
click at [25, 124] on icon at bounding box center [20, 128] width 9 height 9
click at [47, 312] on link "[PERSON_NAME] AS" at bounding box center [62, 316] width 63 height 8
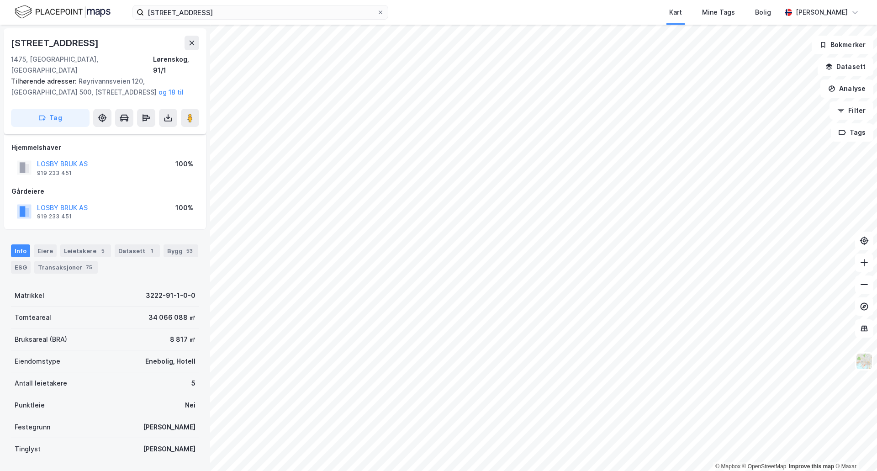
scroll to position [5, 0]
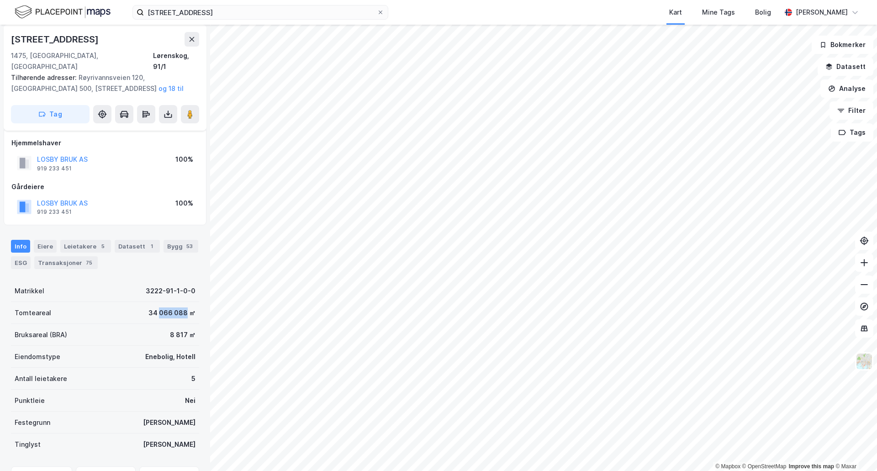
drag, startPoint x: 180, startPoint y: 303, endPoint x: 155, endPoint y: 307, distance: 24.9
click at [155, 307] on div "34 066 088 ㎡" at bounding box center [171, 312] width 47 height 11
click at [203, 14] on input "[STREET_ADDRESS]" at bounding box center [260, 12] width 233 height 14
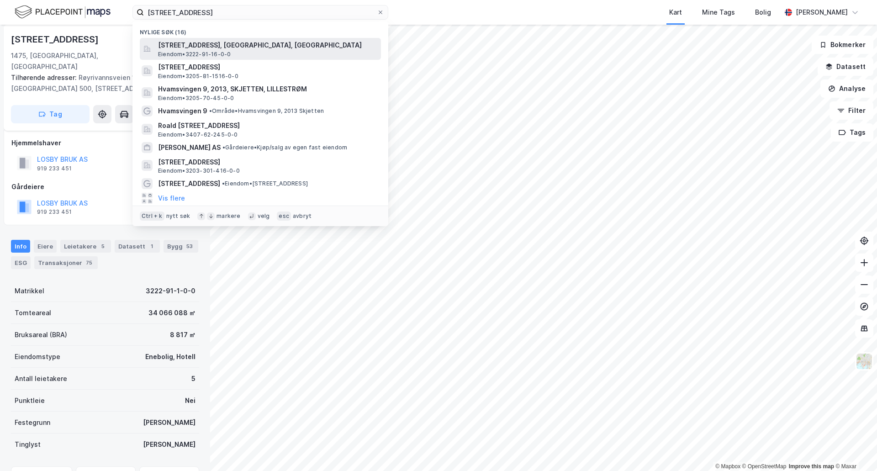
click at [225, 44] on span "[STREET_ADDRESS], [GEOGRAPHIC_DATA], [GEOGRAPHIC_DATA]" at bounding box center [267, 45] width 219 height 11
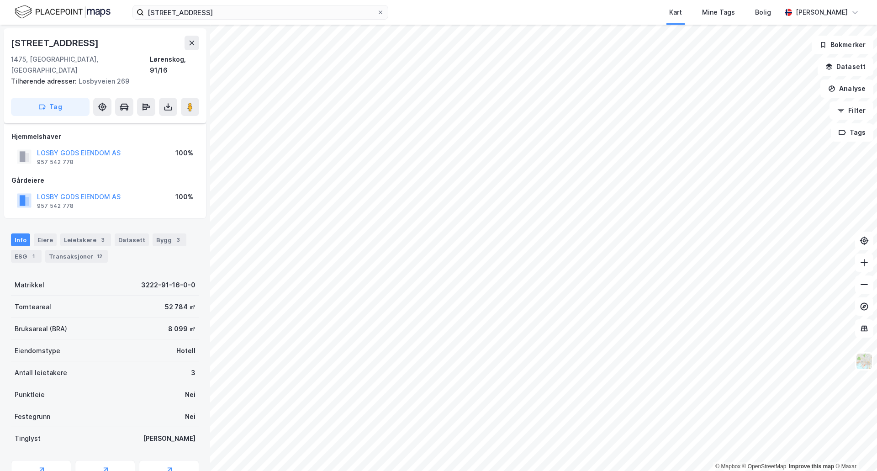
scroll to position [5, 0]
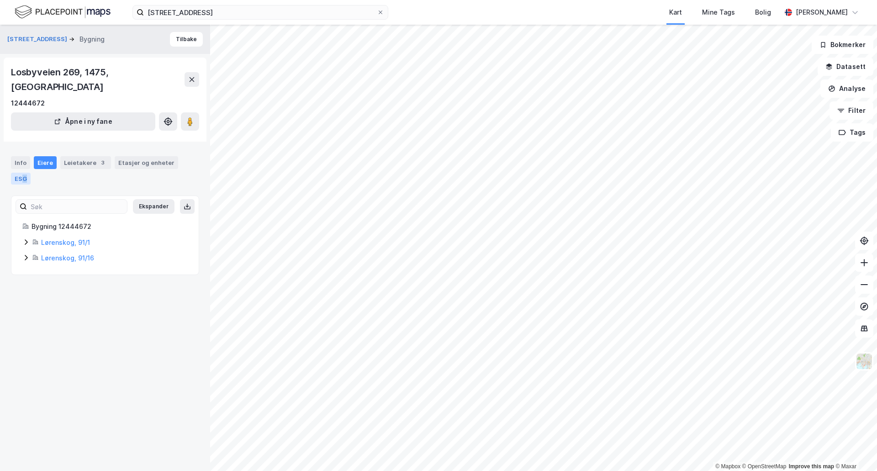
click at [22, 173] on div "ESG" at bounding box center [21, 179] width 20 height 12
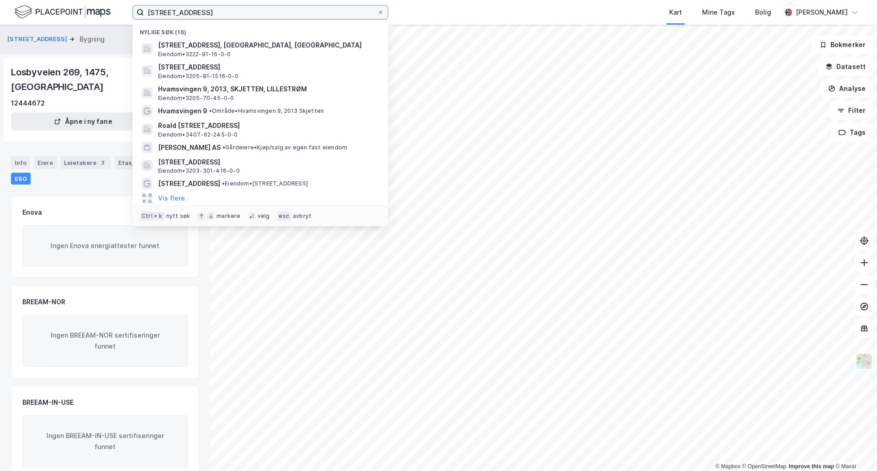
drag, startPoint x: 209, startPoint y: 10, endPoint x: 145, endPoint y: 14, distance: 64.1
click at [145, 14] on input "[STREET_ADDRESS]" at bounding box center [260, 12] width 233 height 14
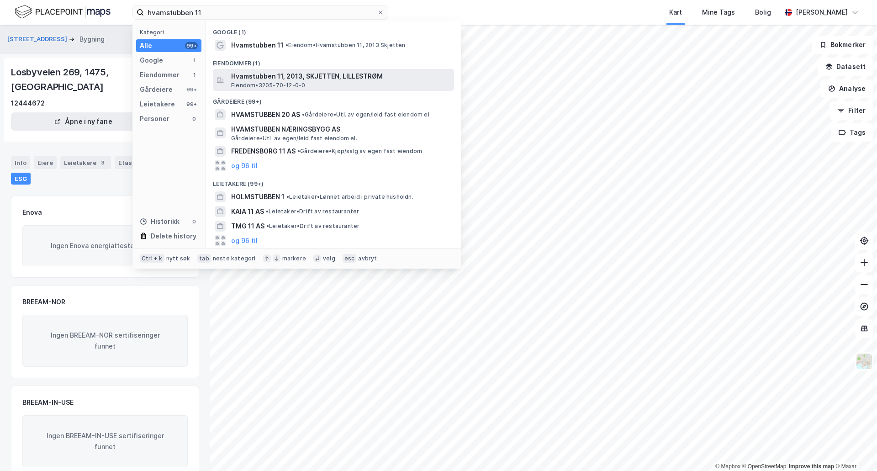
click at [257, 79] on span "Hvamstubben 11, 2013, SKJETTEN, LILLESTRØM" at bounding box center [340, 76] width 219 height 11
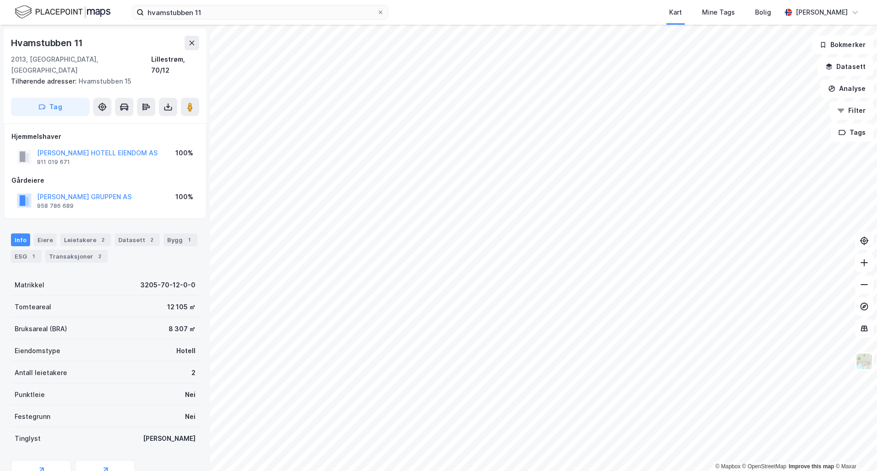
scroll to position [0, 0]
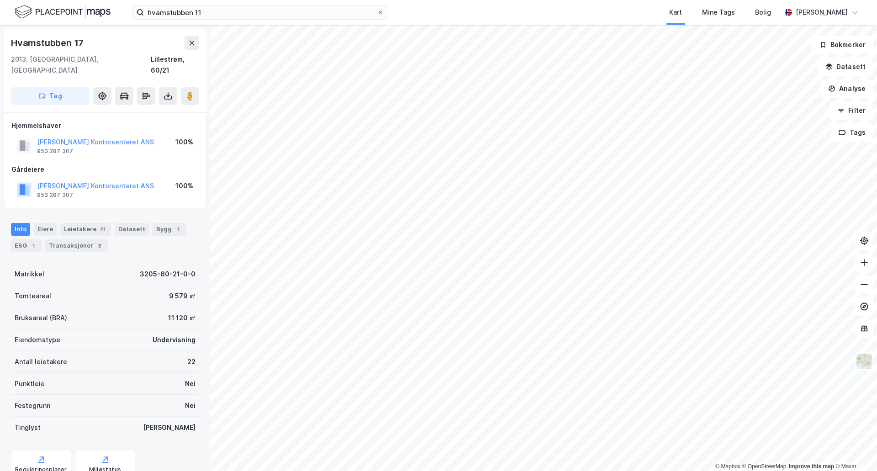
scroll to position [0, 0]
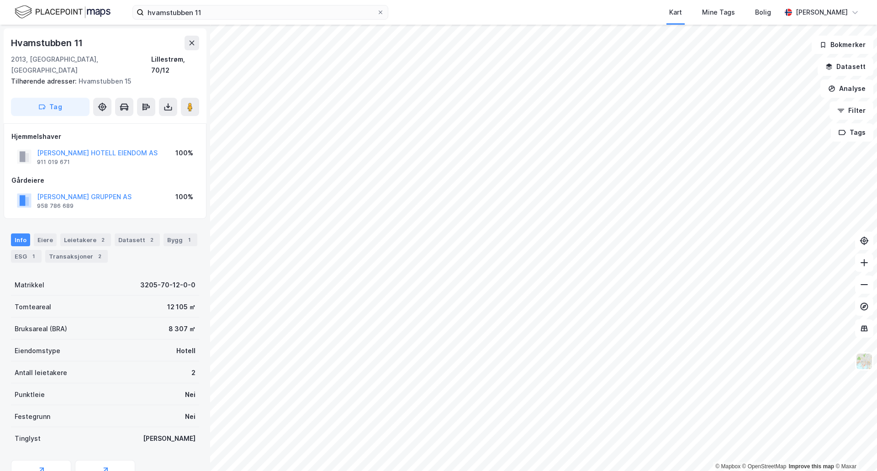
scroll to position [0, 0]
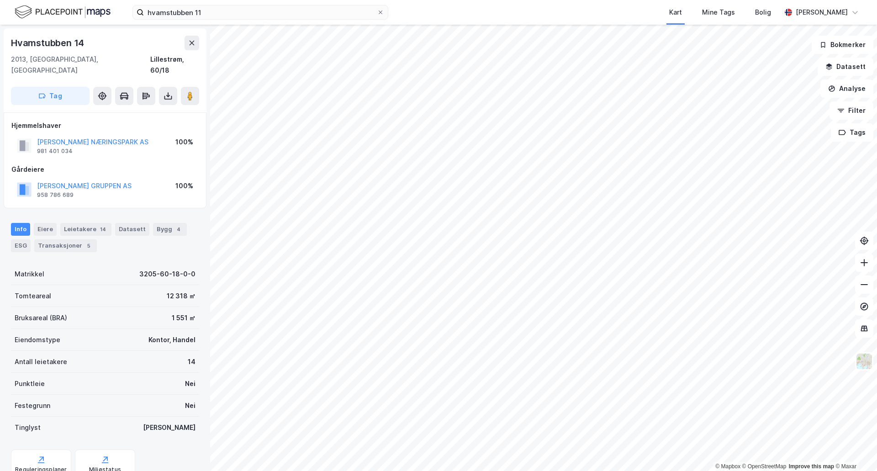
scroll to position [0, 0]
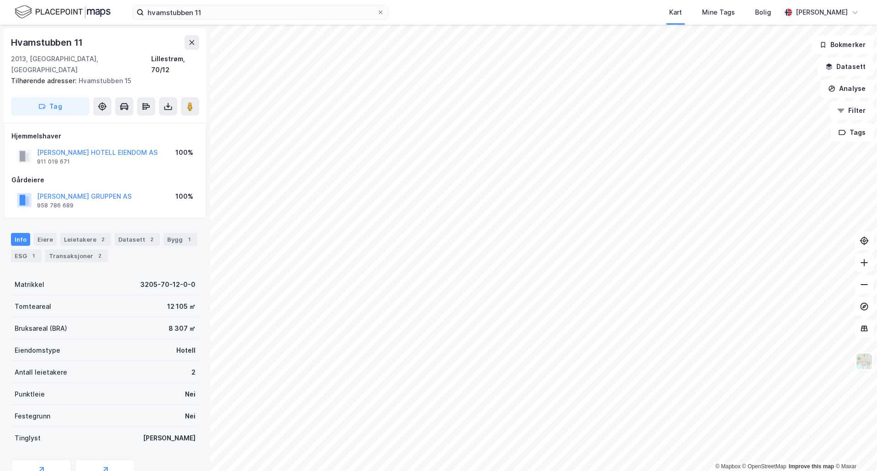
scroll to position [0, 0]
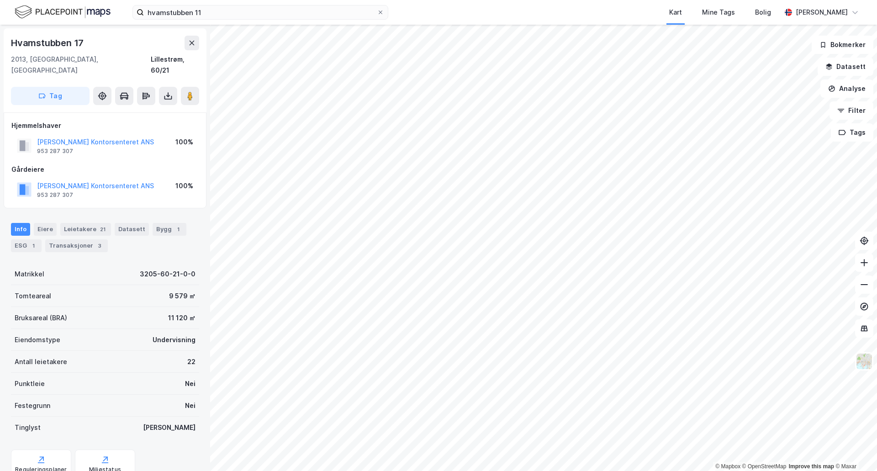
scroll to position [0, 0]
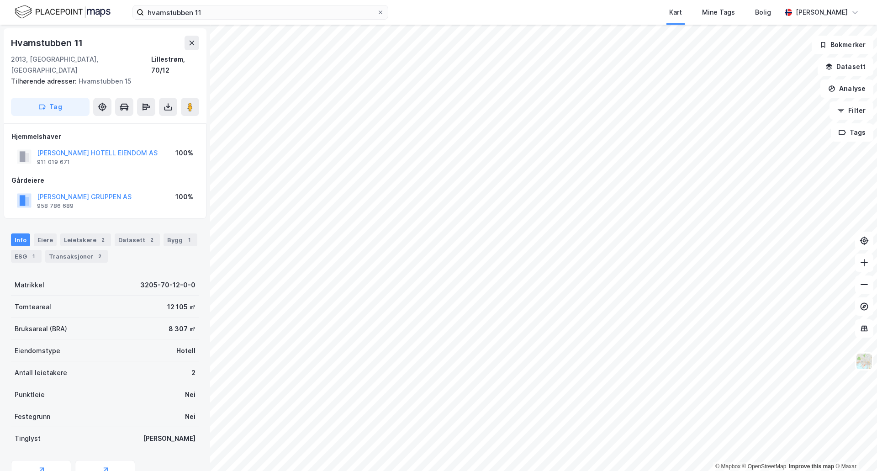
scroll to position [0, 0]
click at [24, 249] on div "ESG 1" at bounding box center [26, 255] width 31 height 13
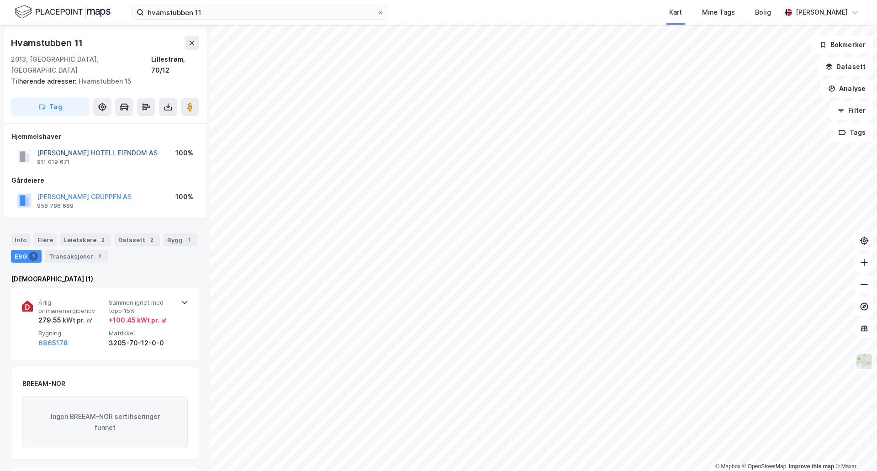
click at [0, 0] on button "[PERSON_NAME] HOTELL EIENDOM AS" at bounding box center [0, 0] width 0 height 0
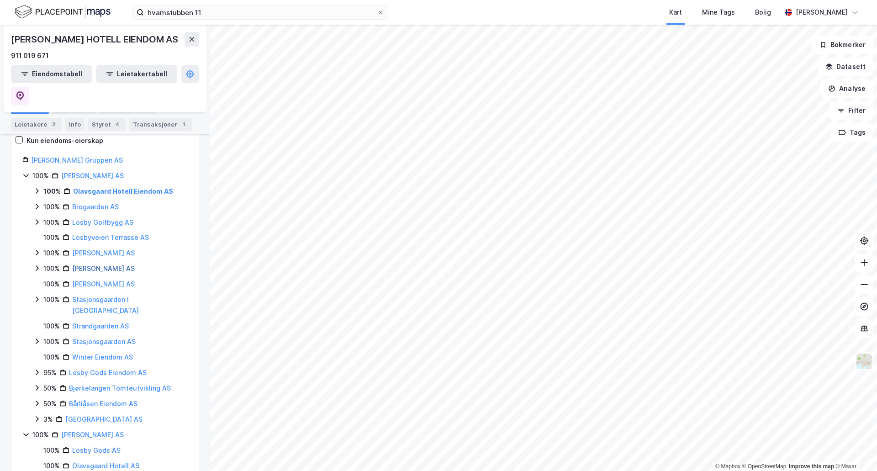
scroll to position [46, 0]
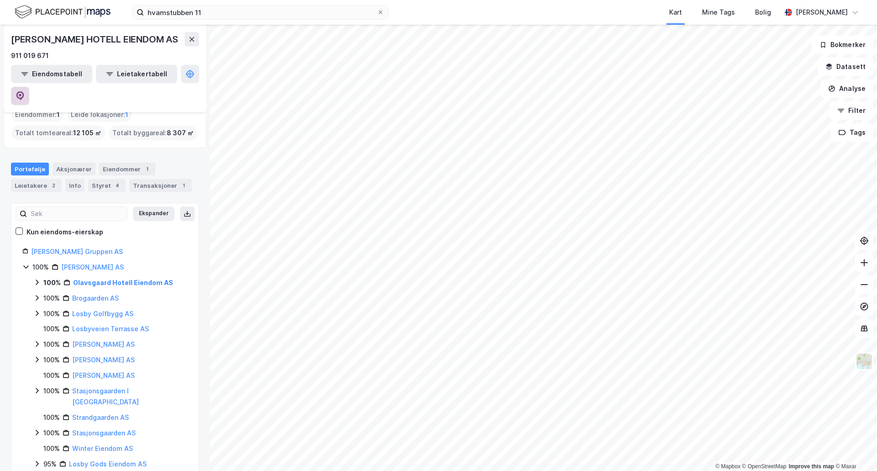
click at [24, 91] on icon at bounding box center [20, 95] width 8 height 9
click at [197, 17] on input "hvamstubben 11" at bounding box center [260, 12] width 233 height 14
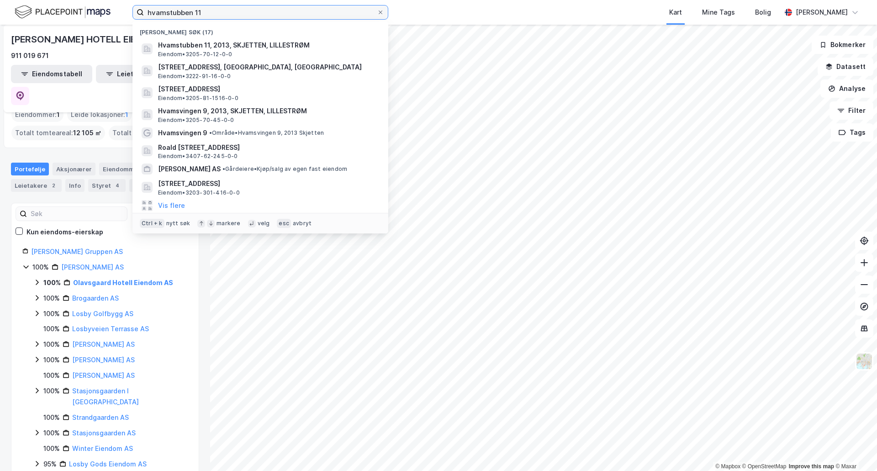
drag, startPoint x: 201, startPoint y: 13, endPoint x: 145, endPoint y: 15, distance: 56.7
click at [140, 14] on label "hvamstubben 11" at bounding box center [260, 12] width 256 height 15
paste input "[STREET_ADDRESS]"
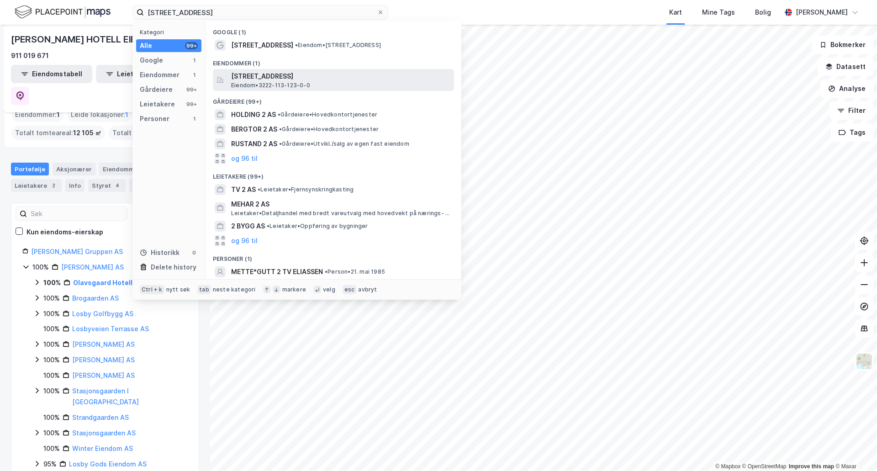
click at [260, 77] on span "[STREET_ADDRESS]" at bounding box center [340, 76] width 219 height 11
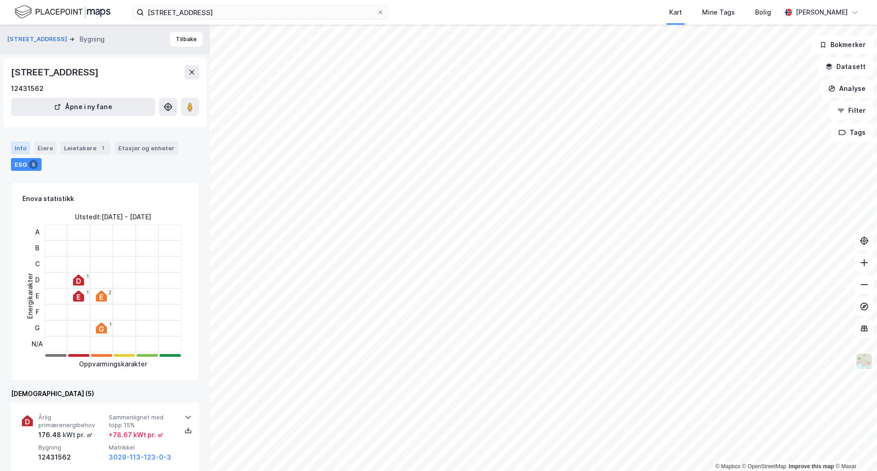
click at [23, 145] on div "Info" at bounding box center [20, 148] width 19 height 13
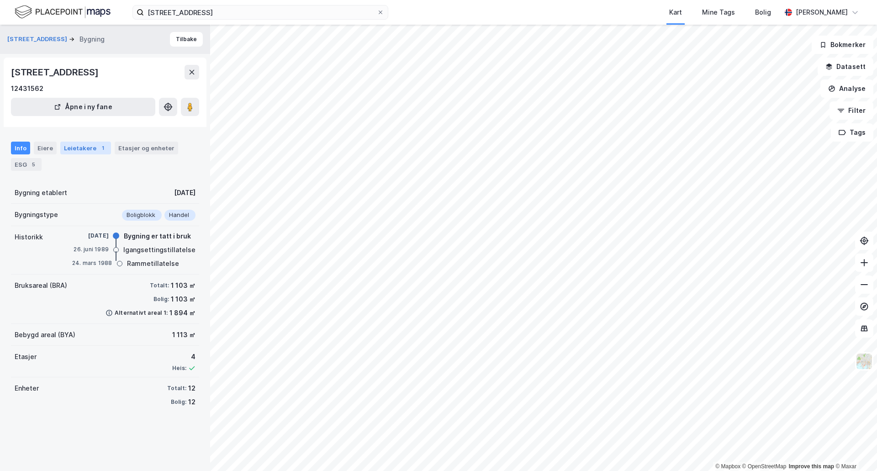
click at [81, 148] on div "Leietakere 1" at bounding box center [85, 148] width 51 height 13
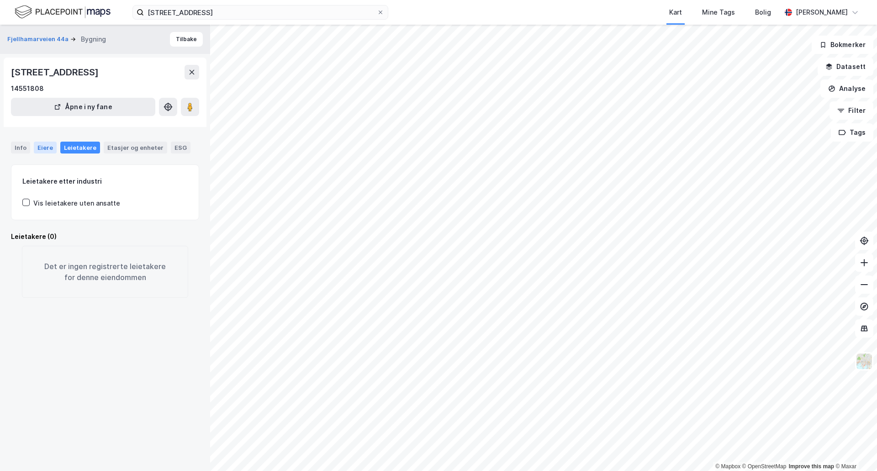
click at [51, 148] on div "Eiere" at bounding box center [45, 148] width 23 height 12
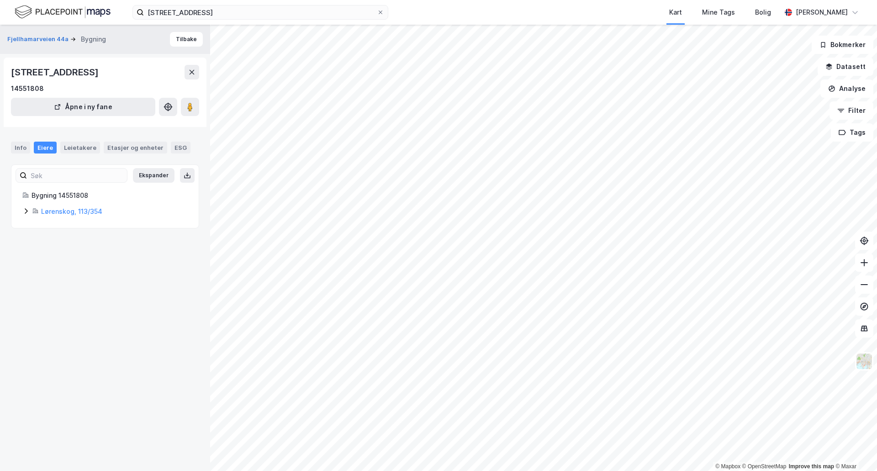
click at [19, 213] on div "Bygning 14551808 Lørenskog, 113/354" at bounding box center [104, 203] width 187 height 27
click at [22, 211] on div "Bygning 14551808 Lørenskog, 113/354" at bounding box center [104, 203] width 187 height 27
click at [24, 212] on icon at bounding box center [25, 210] width 7 height 7
click at [21, 150] on div "Info" at bounding box center [20, 148] width 19 height 12
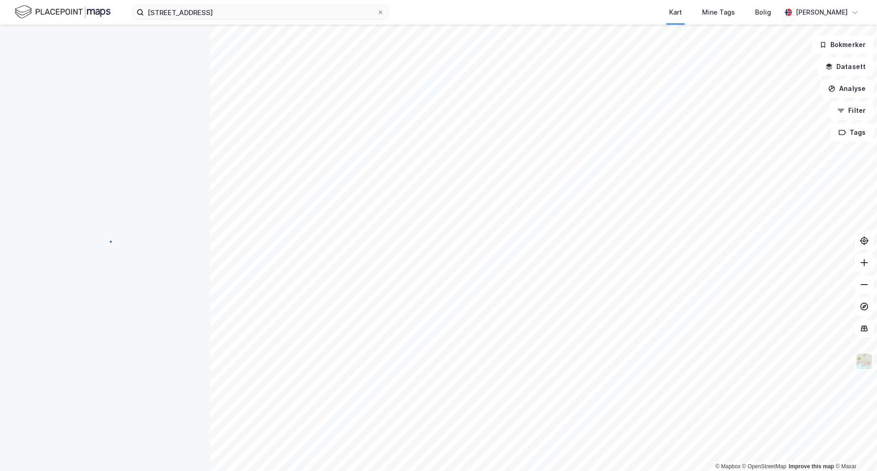
scroll to position [0, 0]
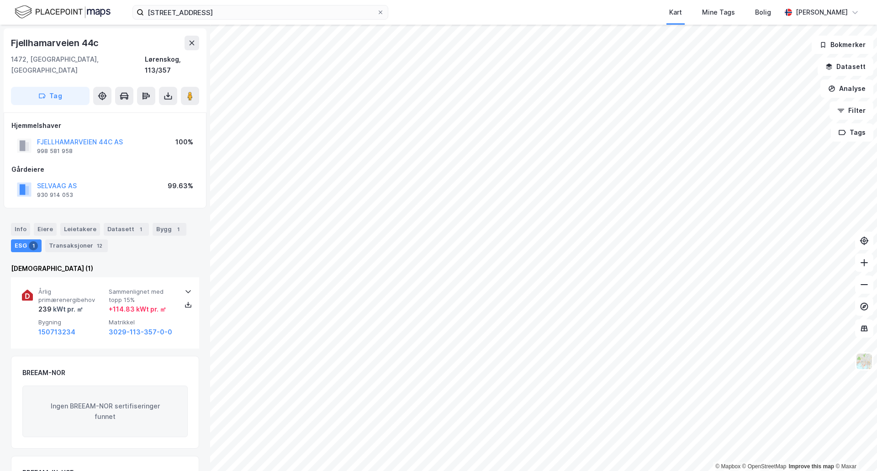
scroll to position [0, 0]
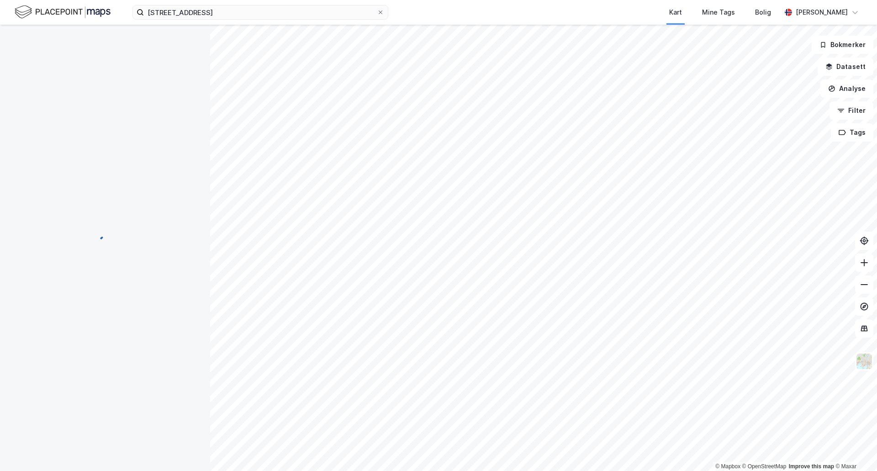
scroll to position [0, 0]
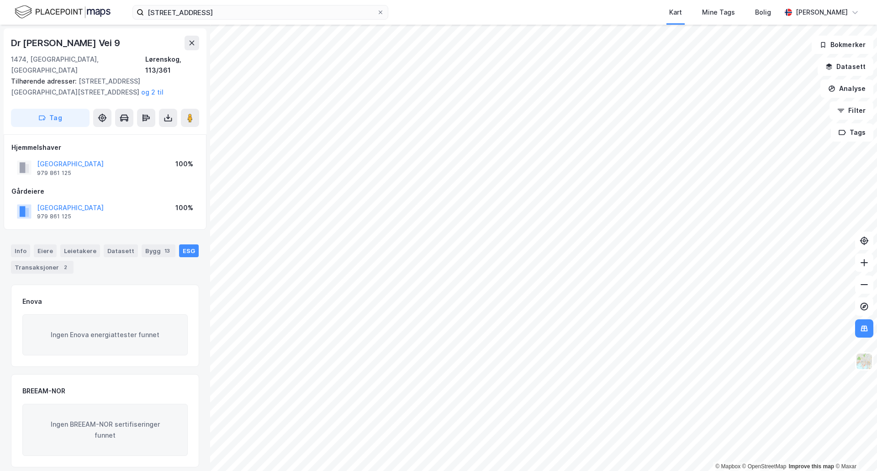
scroll to position [0, 0]
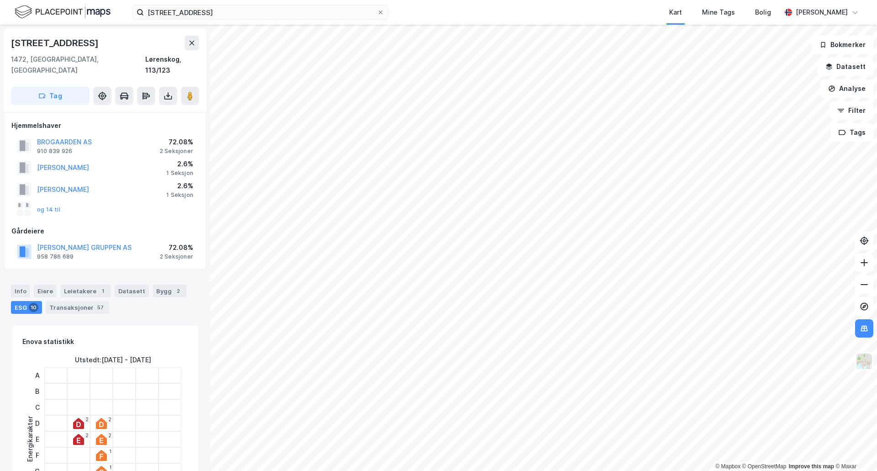
scroll to position [0, 0]
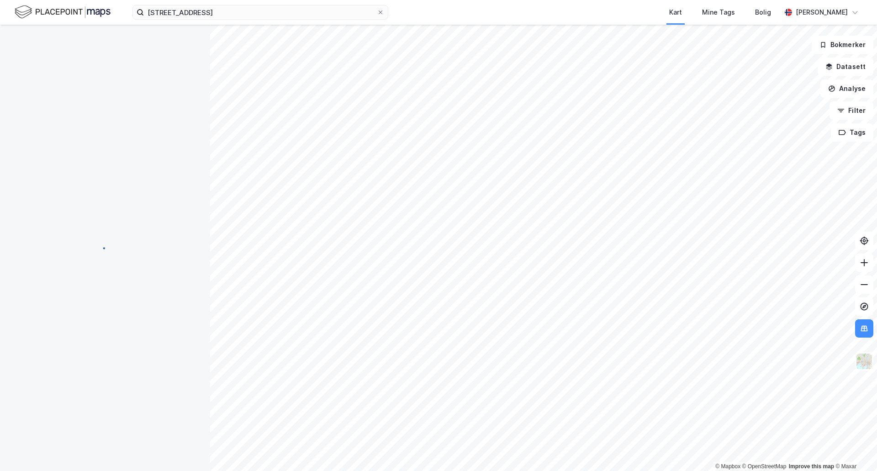
scroll to position [0, 0]
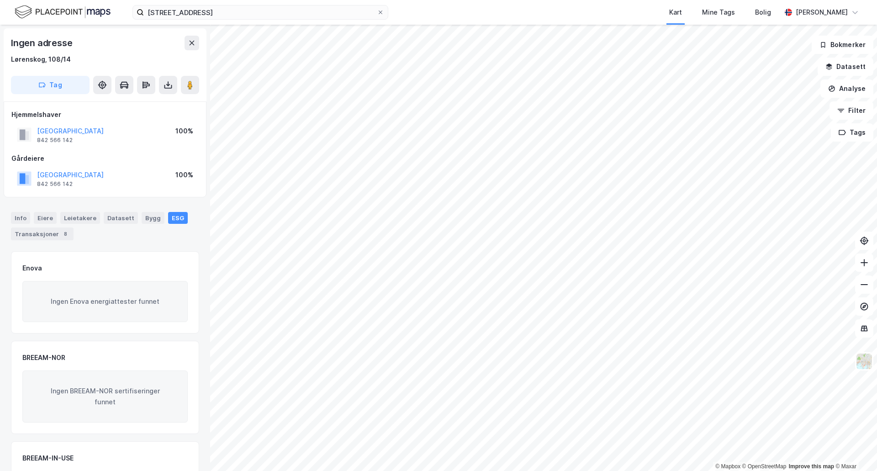
scroll to position [0, 0]
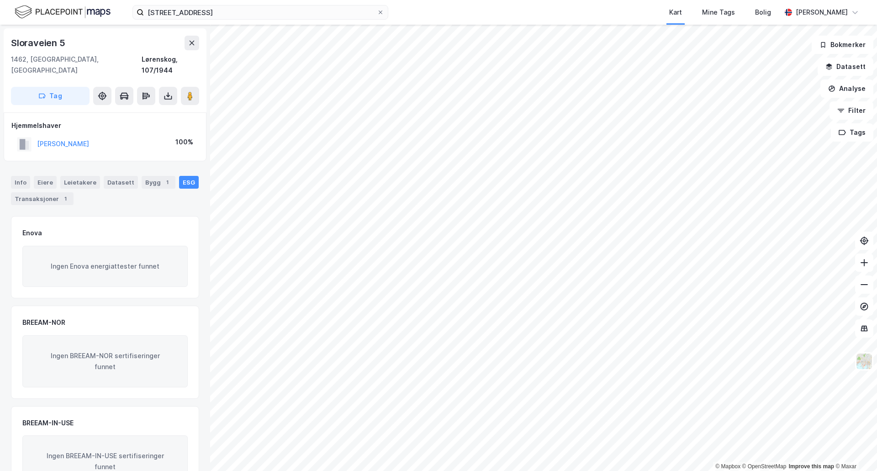
scroll to position [0, 0]
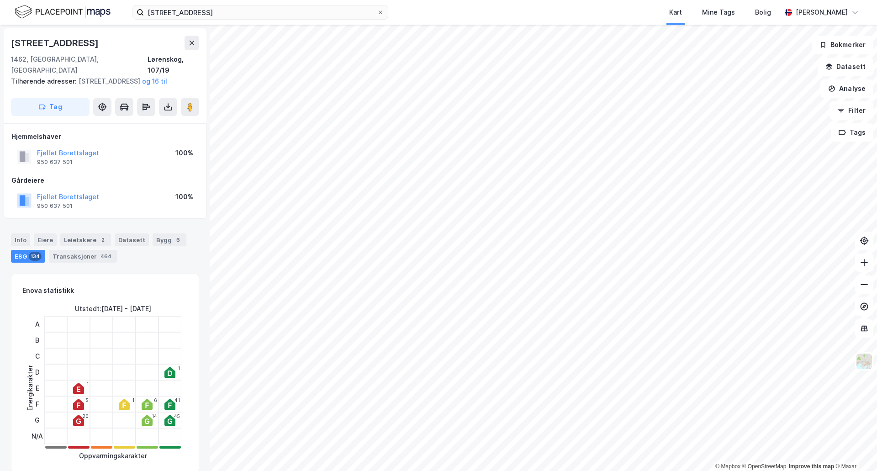
scroll to position [0, 0]
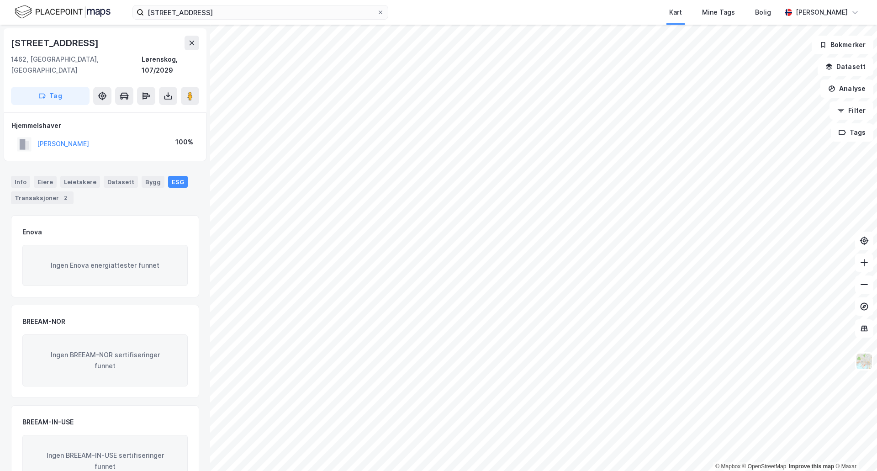
scroll to position [0, 0]
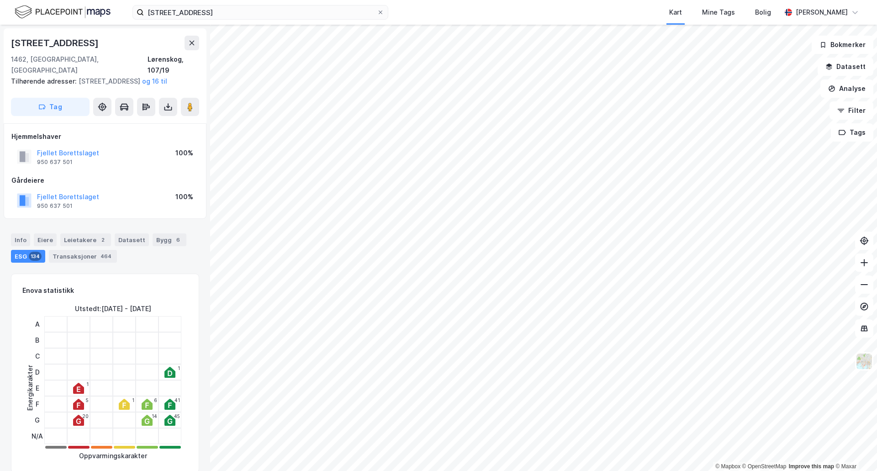
scroll to position [0, 0]
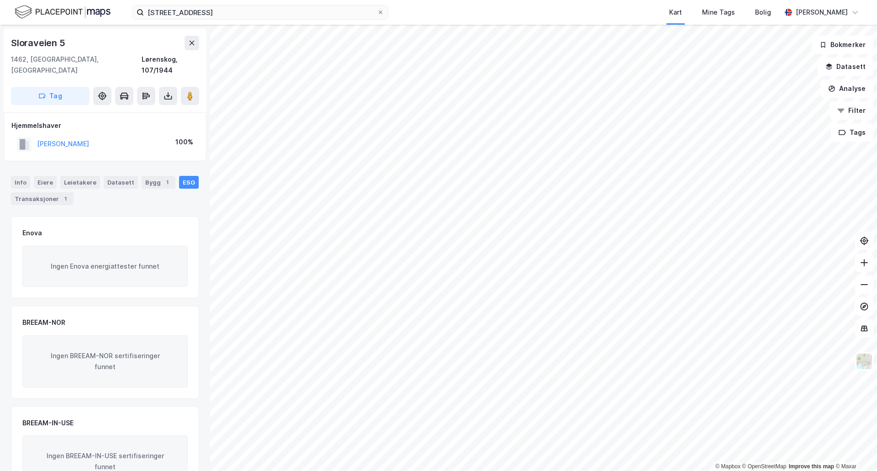
scroll to position [0, 0]
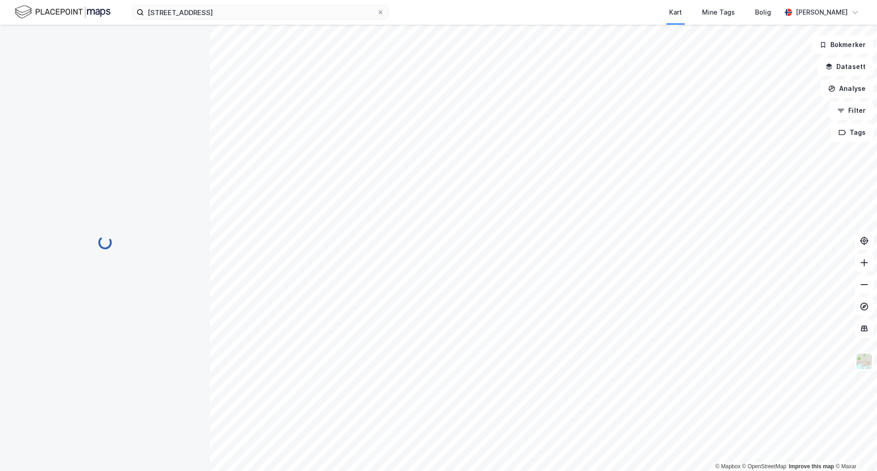
scroll to position [0, 0]
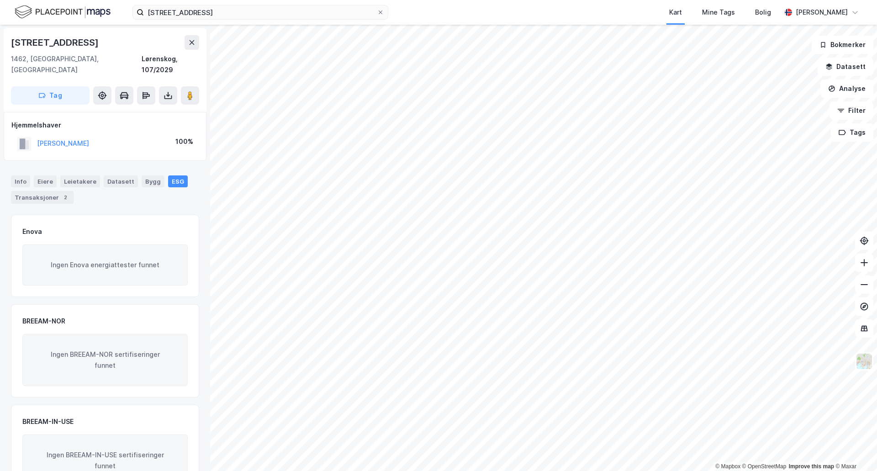
scroll to position [0, 0]
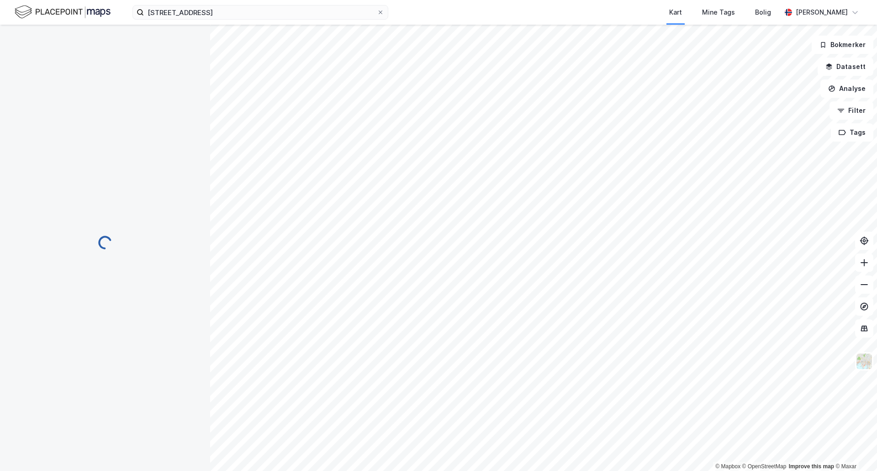
scroll to position [0, 0]
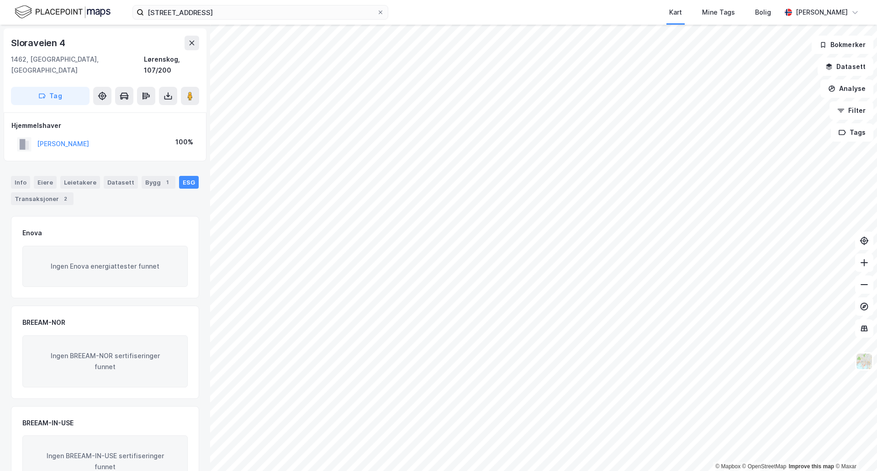
scroll to position [0, 0]
click at [25, 175] on div "Info" at bounding box center [20, 181] width 19 height 13
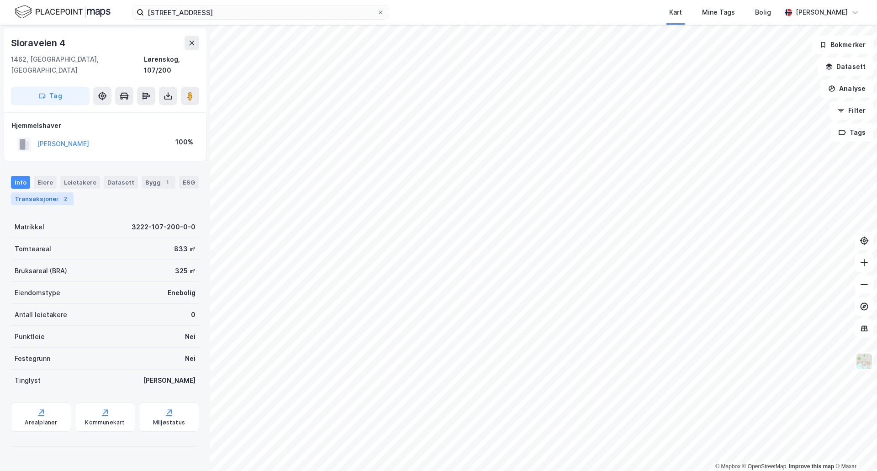
click at [42, 192] on div "Transaksjoner 2" at bounding box center [42, 198] width 63 height 13
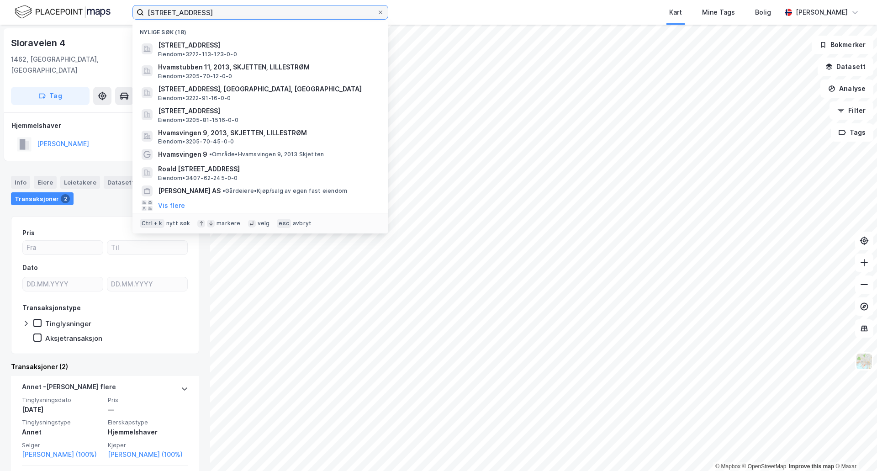
drag, startPoint x: 220, startPoint y: 15, endPoint x: 132, endPoint y: 11, distance: 88.3
click at [132, 11] on div "Lørdagsrudveien 2 Nylige søk (18) [STREET_ADDRESS], FJELLHAMAR, [GEOGRAPHIC_DAT…" at bounding box center [438, 12] width 877 height 25
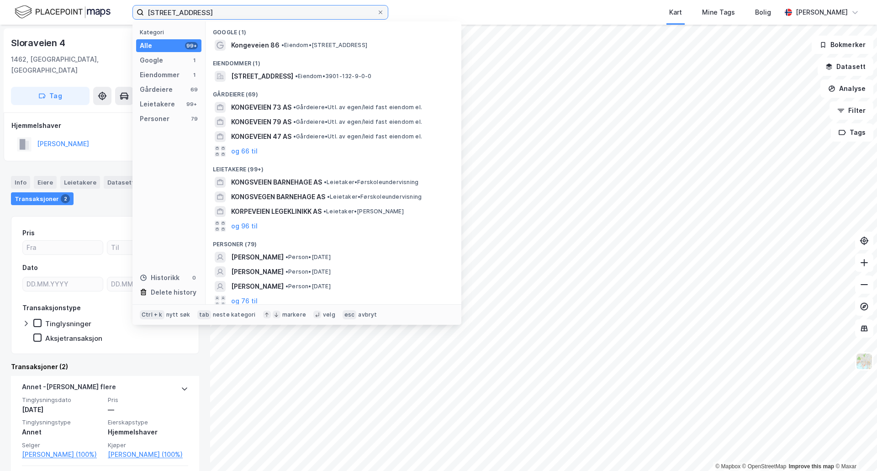
click at [175, 16] on input "[STREET_ADDRESS]" at bounding box center [260, 12] width 233 height 14
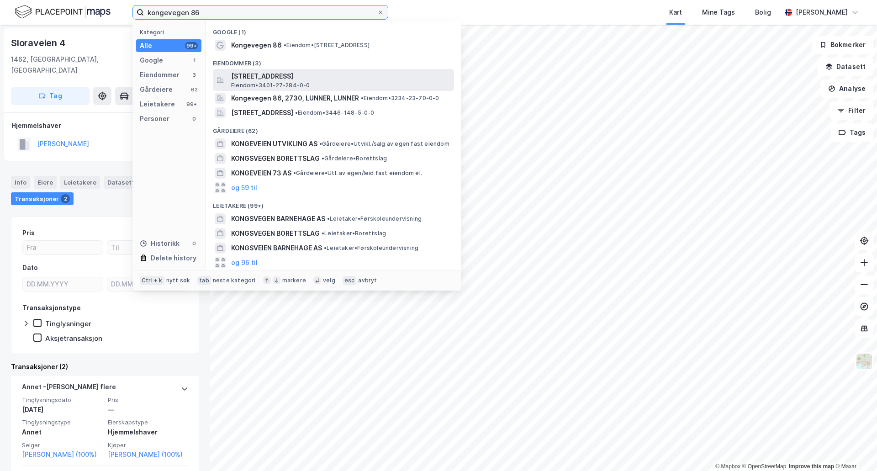
type input "kongevegen 86"
click at [279, 78] on span "[STREET_ADDRESS]" at bounding box center [340, 76] width 219 height 11
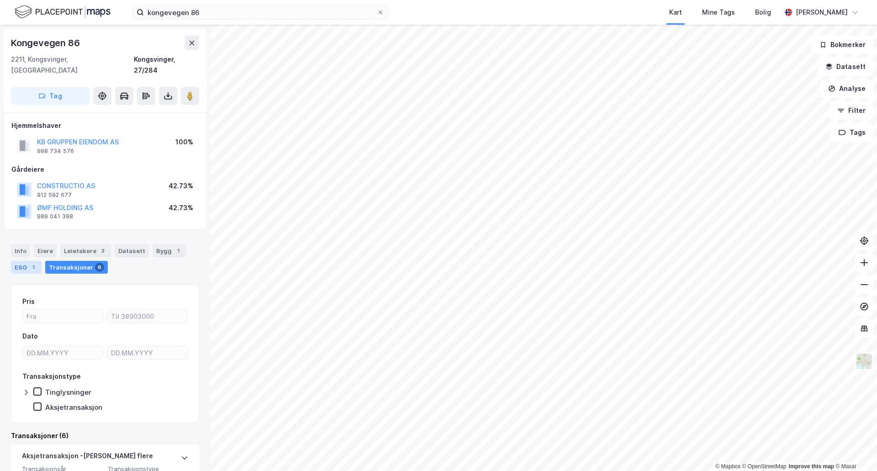
click at [25, 261] on div "ESG 1" at bounding box center [26, 267] width 31 height 13
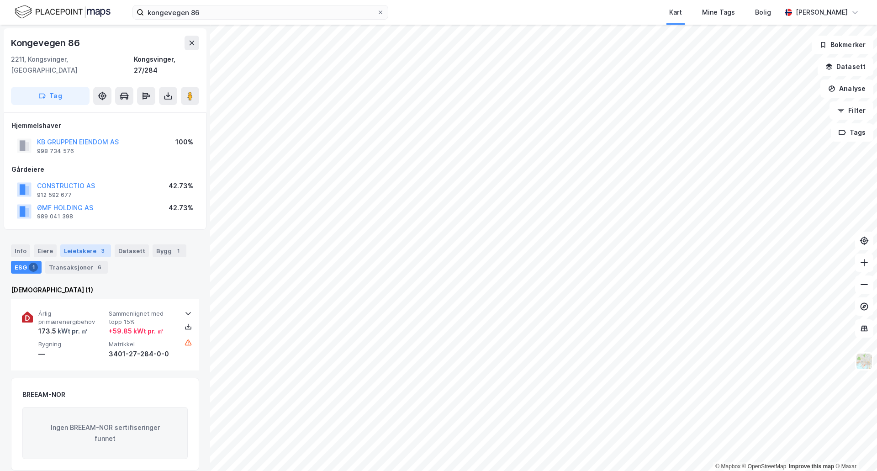
click at [76, 244] on div "Leietakere 3" at bounding box center [85, 250] width 51 height 13
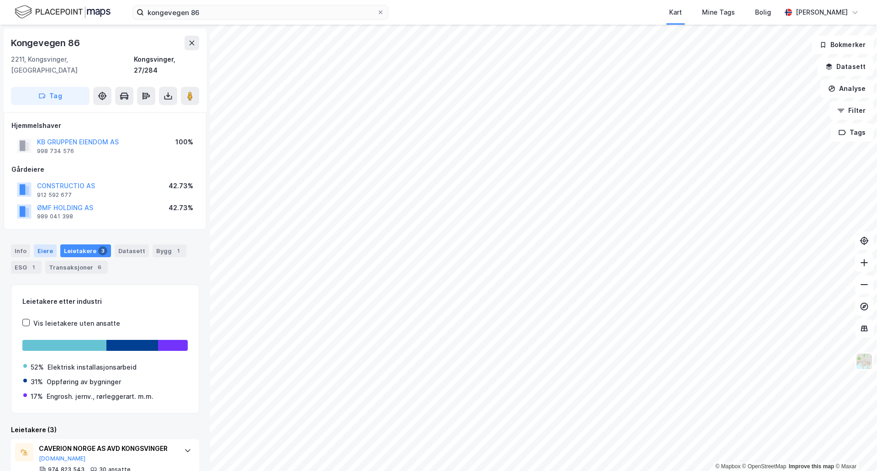
click at [45, 244] on div "Eiere" at bounding box center [45, 250] width 23 height 13
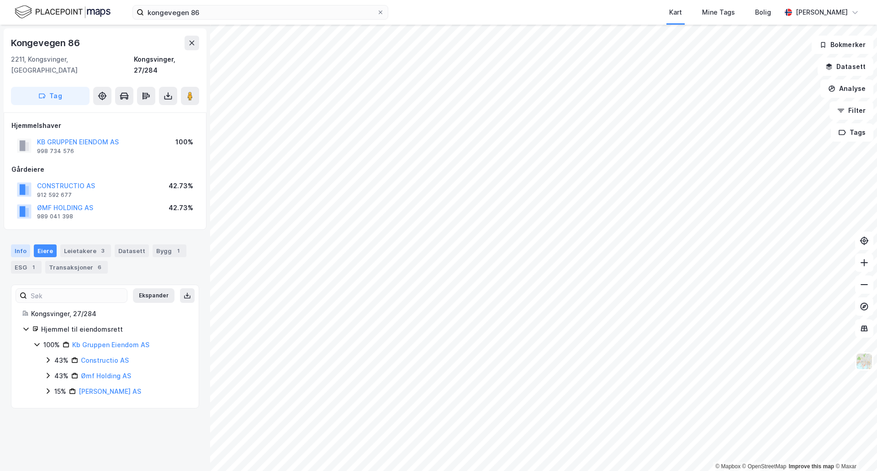
click at [21, 244] on div "Info" at bounding box center [20, 250] width 19 height 13
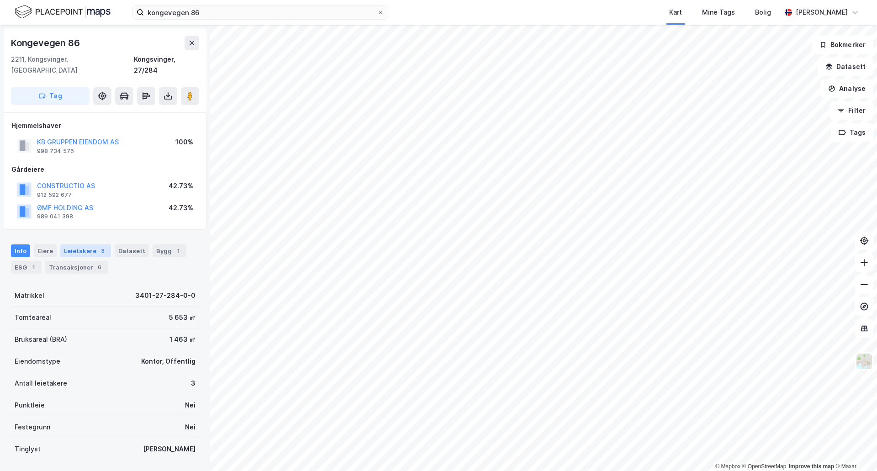
click at [82, 244] on div "Leietakere 3" at bounding box center [85, 250] width 51 height 13
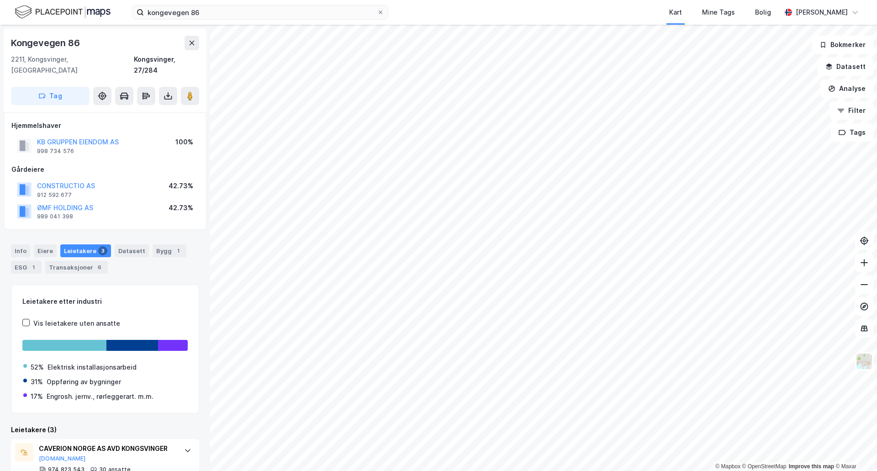
click at [80, 244] on div "Leietakere 3" at bounding box center [85, 250] width 51 height 13
click at [380, 11] on icon at bounding box center [380, 12] width 5 height 5
click at [377, 11] on input "kongevegen 86" at bounding box center [260, 12] width 233 height 14
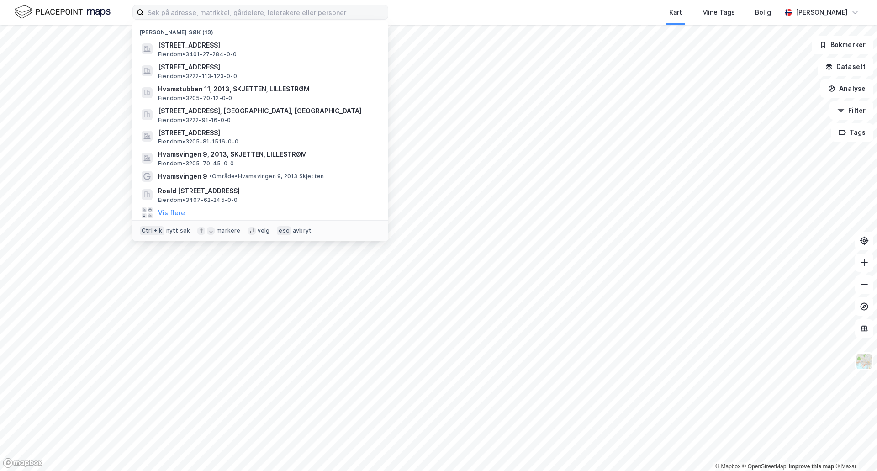
click at [453, 6] on div "Kart Mine Tags Bolig" at bounding box center [606, 12] width 349 height 25
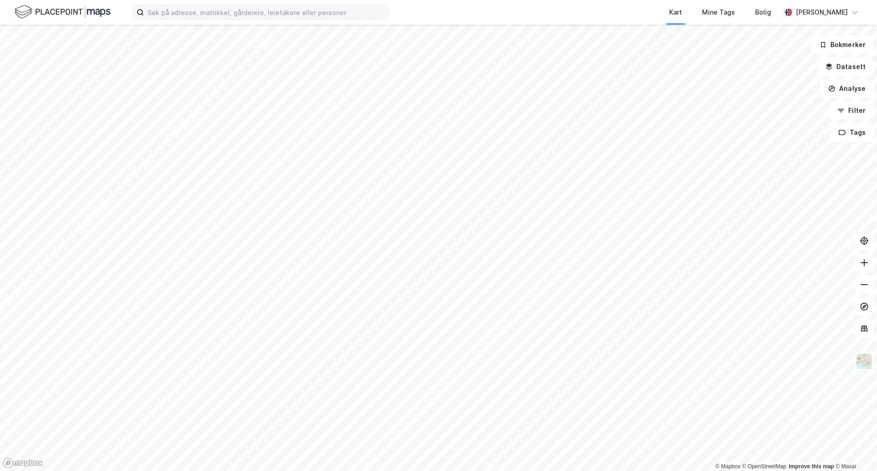
click at [38, 11] on img at bounding box center [63, 12] width 96 height 16
click at [197, 14] on input at bounding box center [266, 12] width 244 height 14
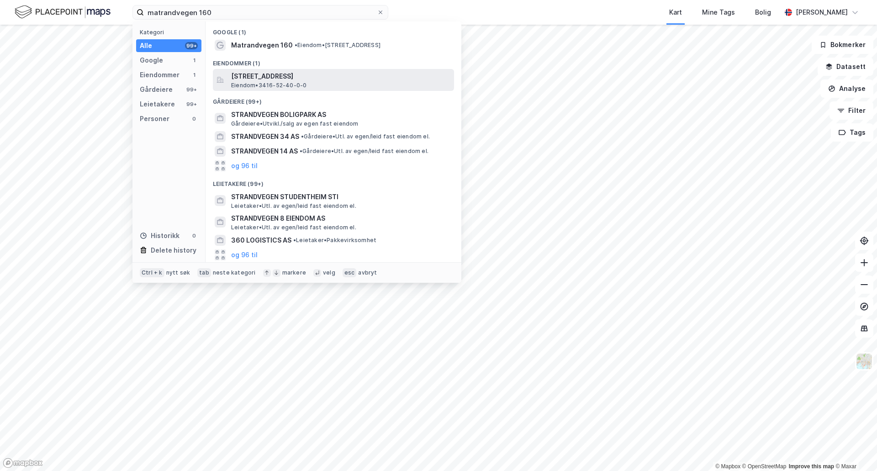
click at [307, 77] on span "Matrandvegen 160, 2230, SKOTTERUD, EIDSKOG" at bounding box center [340, 76] width 219 height 11
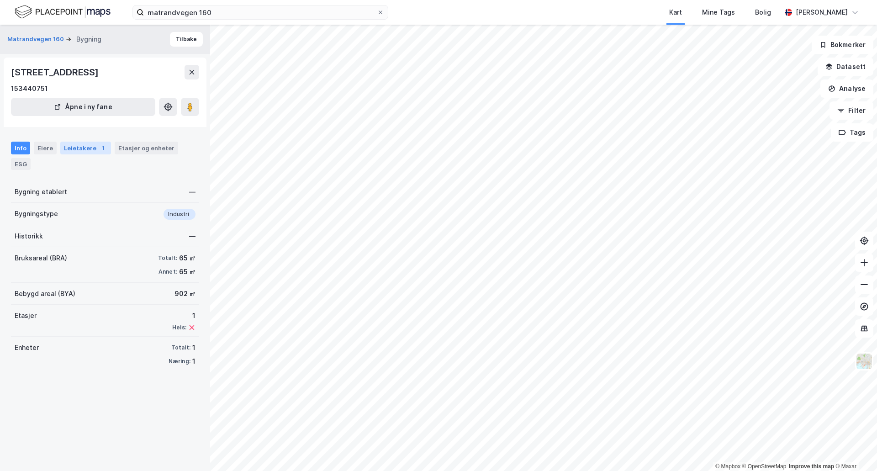
click at [82, 148] on div "Leietakere 1" at bounding box center [85, 148] width 51 height 13
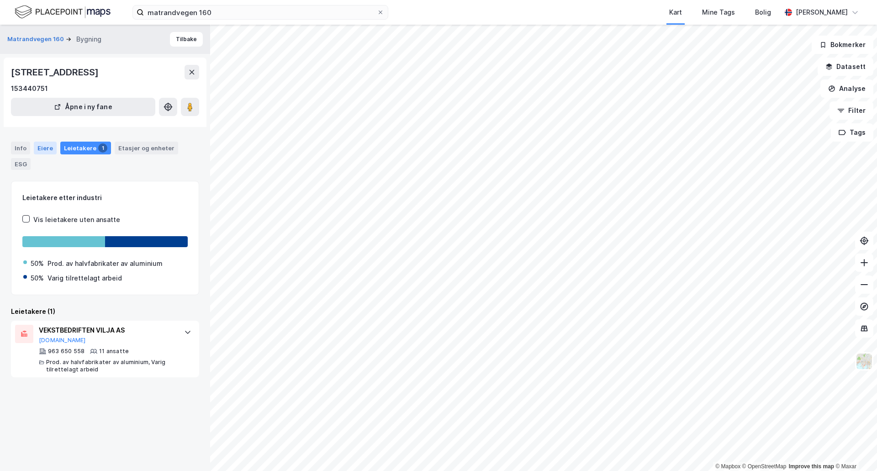
click at [41, 150] on div "Eiere" at bounding box center [45, 148] width 23 height 13
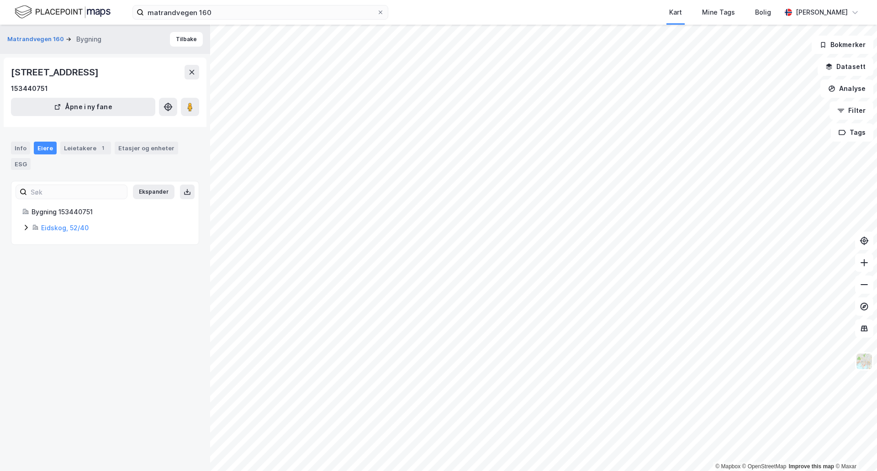
click at [25, 227] on icon at bounding box center [25, 227] width 7 height 7
click at [129, 148] on div "Etasjer og enheter" at bounding box center [146, 148] width 56 height 8
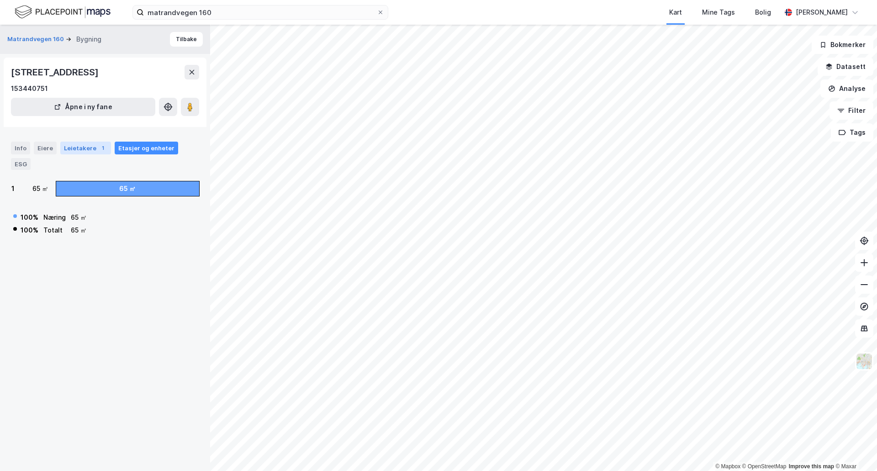
click at [89, 151] on div "Leietakere 1" at bounding box center [85, 148] width 51 height 13
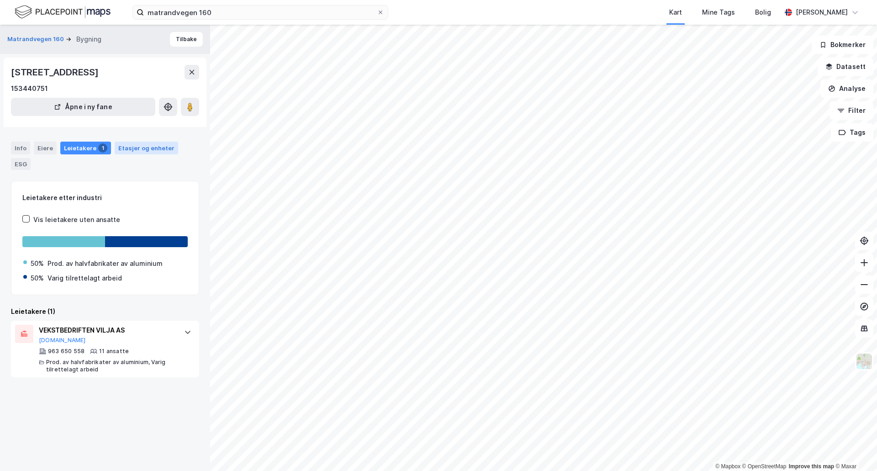
click at [145, 146] on div "Etasjer og enheter" at bounding box center [146, 148] width 56 height 8
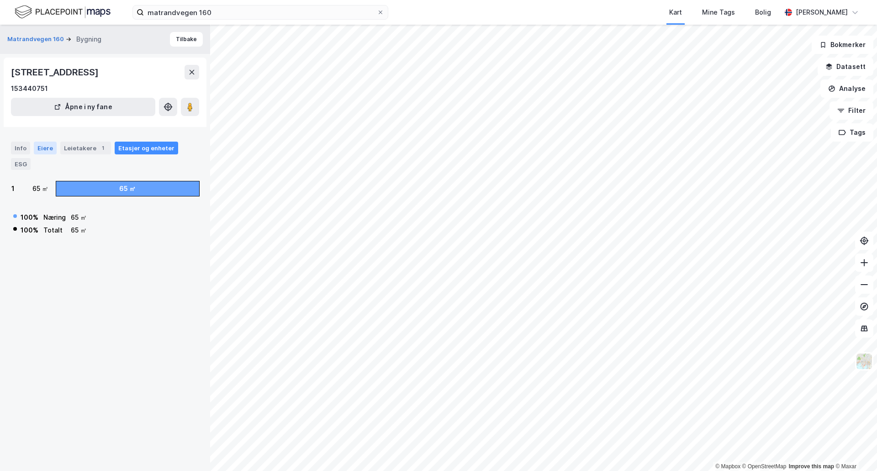
click at [48, 147] on div "Eiere" at bounding box center [45, 148] width 23 height 13
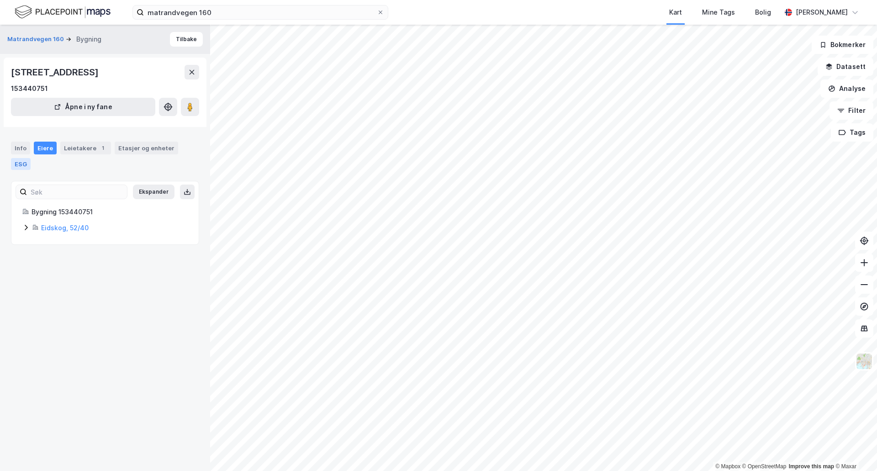
click at [23, 162] on div "ESG" at bounding box center [21, 164] width 20 height 12
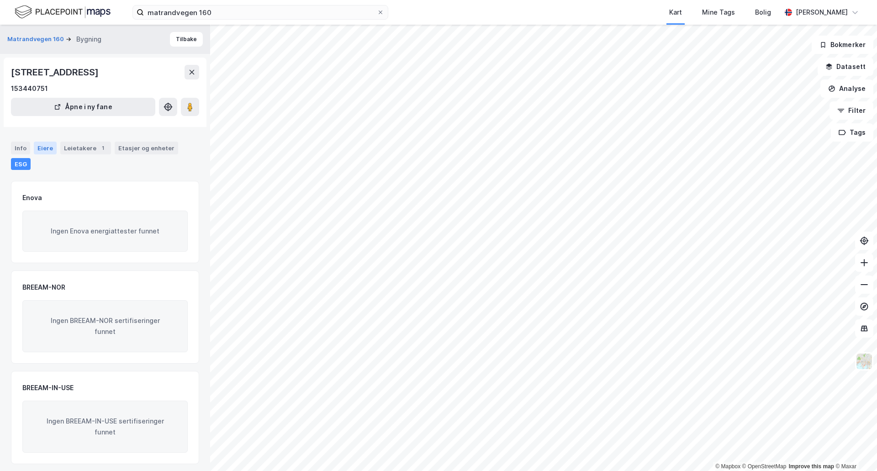
click at [41, 149] on div "Eiere" at bounding box center [45, 148] width 23 height 13
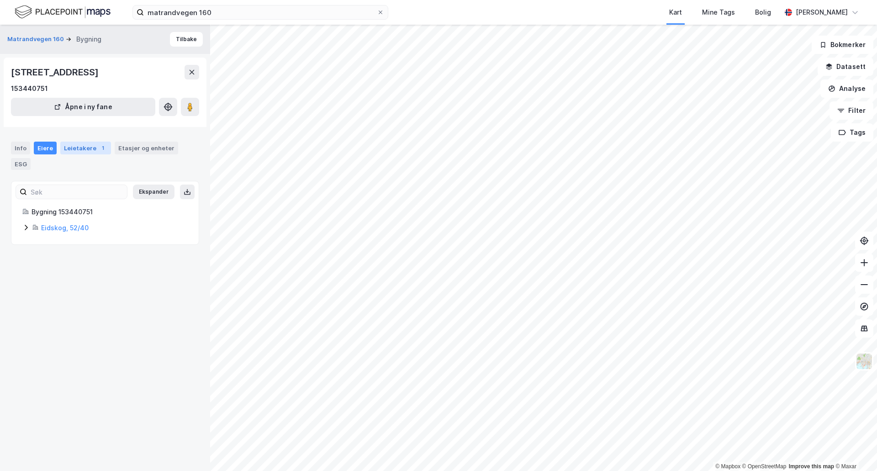
click at [84, 150] on div "Leietakere 1" at bounding box center [85, 148] width 51 height 13
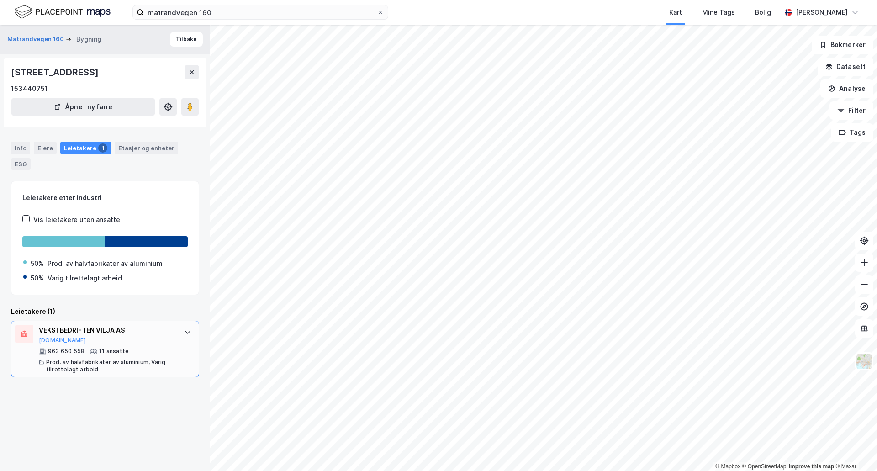
click at [184, 330] on icon at bounding box center [187, 331] width 7 height 7
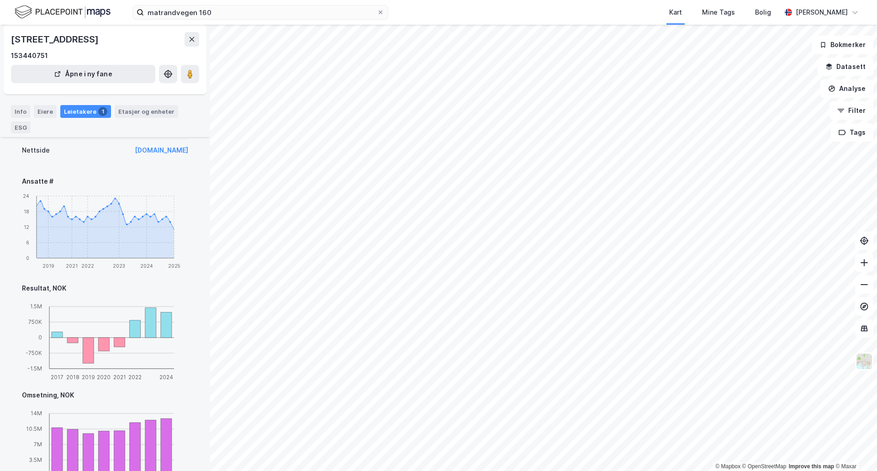
scroll to position [244, 0]
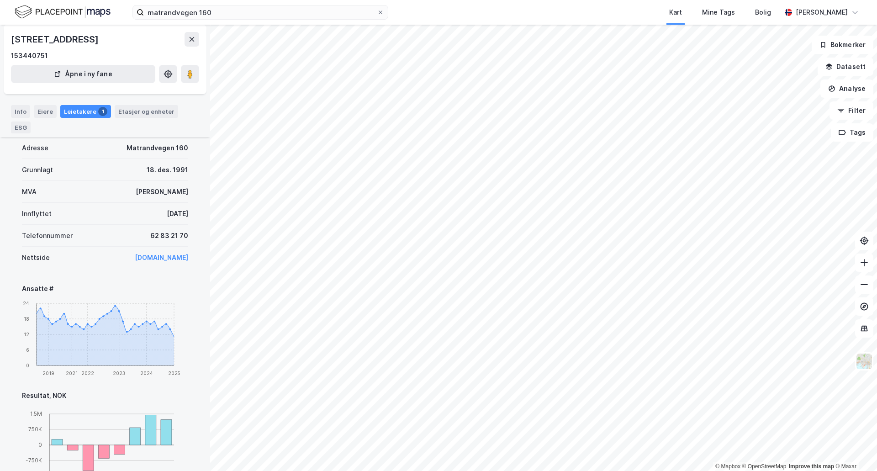
drag, startPoint x: 149, startPoint y: 318, endPoint x: 14, endPoint y: 417, distance: 167.4
click at [14, 417] on div "Adresse Matrandvegen 160 Grunnlagt 18. des. 1991 MVA Ja Innflyttet 24. jan. 201…" at bounding box center [105, 387] width 188 height 509
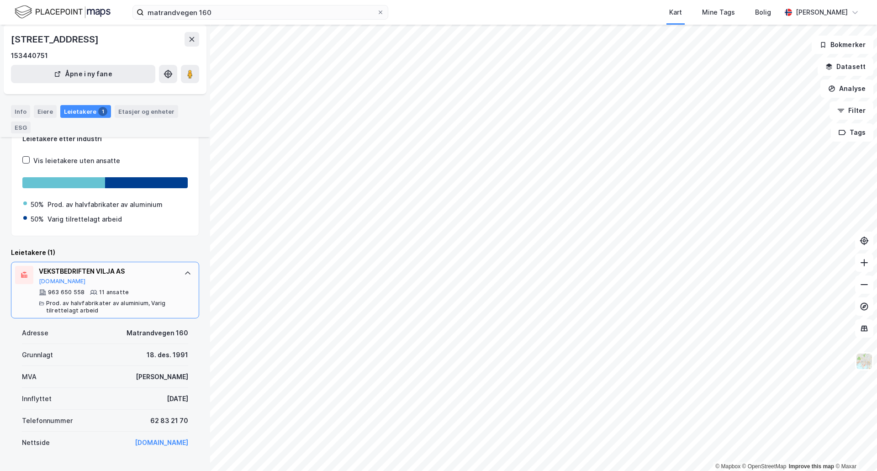
scroll to position [16, 0]
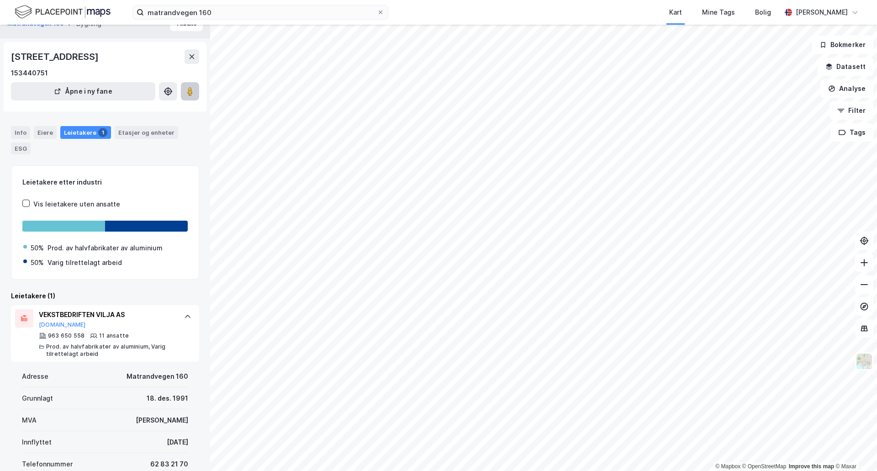
click at [193, 93] on icon at bounding box center [189, 91] width 9 height 9
click at [227, 21] on div "matrandvegen 160 Kart Mine Tags Bolig Tommy Christoffersen" at bounding box center [438, 12] width 877 height 25
click at [226, 14] on input "matrandvegen 160" at bounding box center [260, 12] width 233 height 14
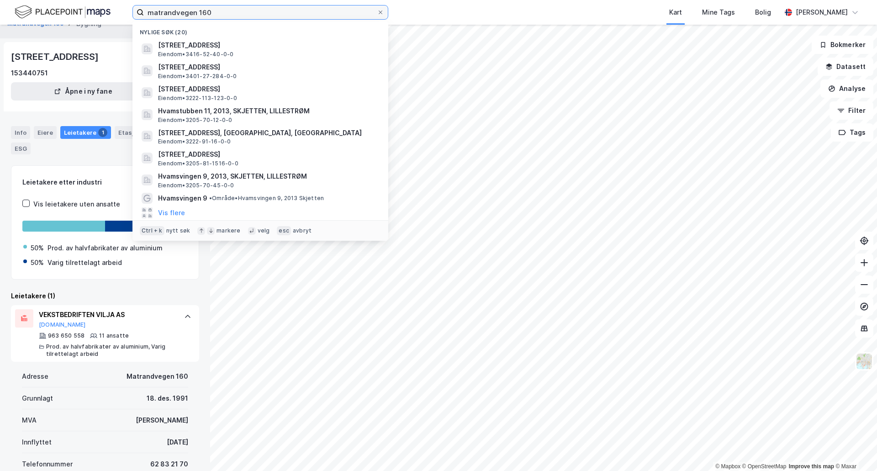
click at [226, 14] on input "matrandvegen 160" at bounding box center [260, 12] width 233 height 14
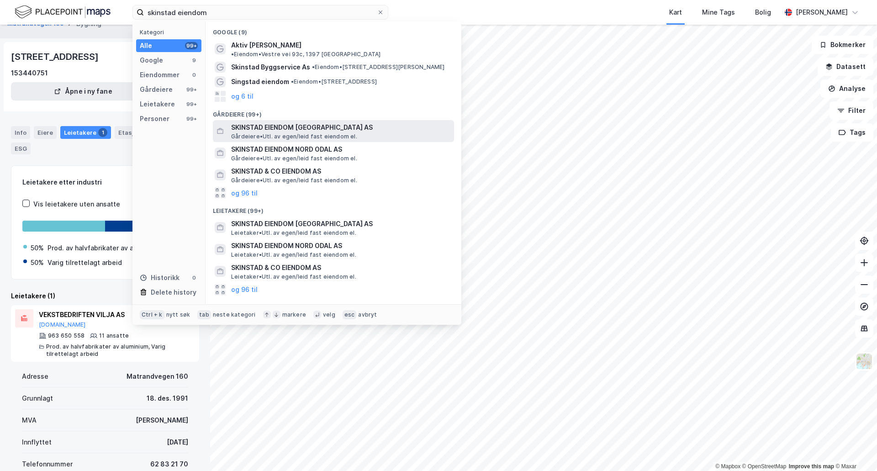
click at [291, 122] on span "SKINSTAD EIENDOM KONGSVINGER AS" at bounding box center [340, 127] width 219 height 11
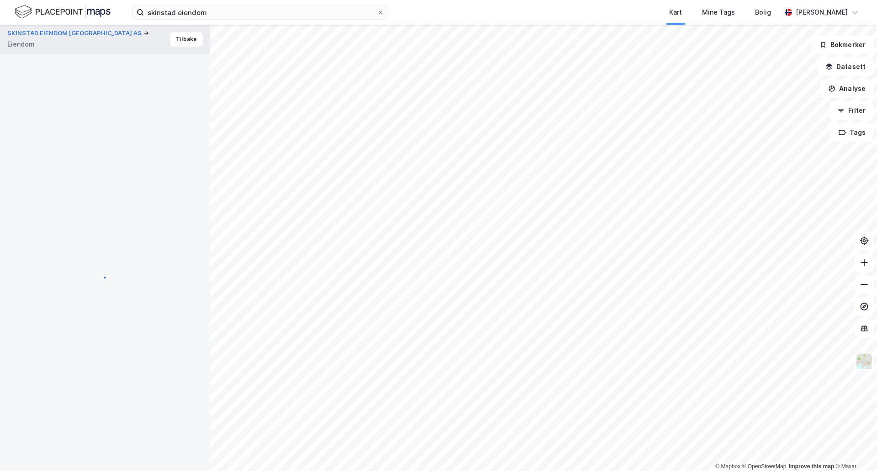
scroll to position [16, 0]
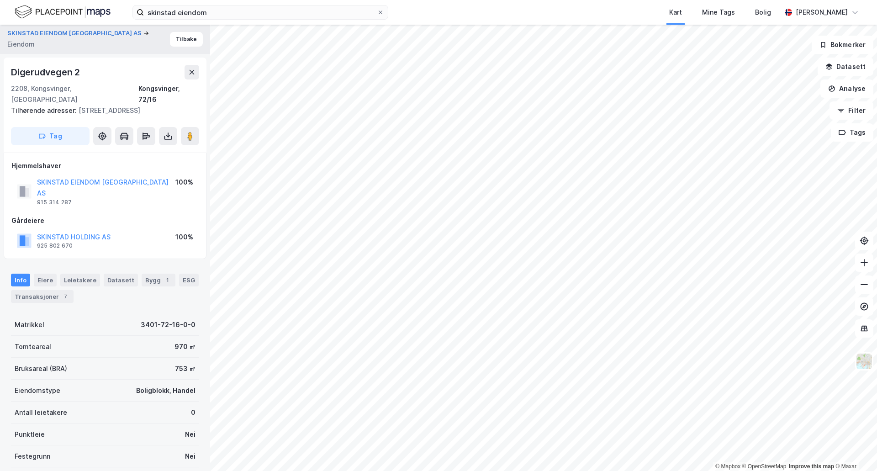
scroll to position [16, 0]
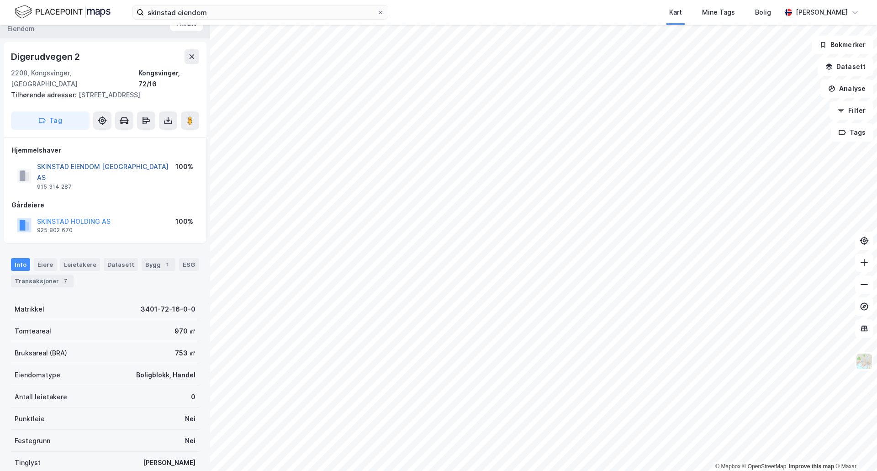
click at [0, 0] on button "SKINSTAD EIENDOM KONGSVINGER AS" at bounding box center [0, 0] width 0 height 0
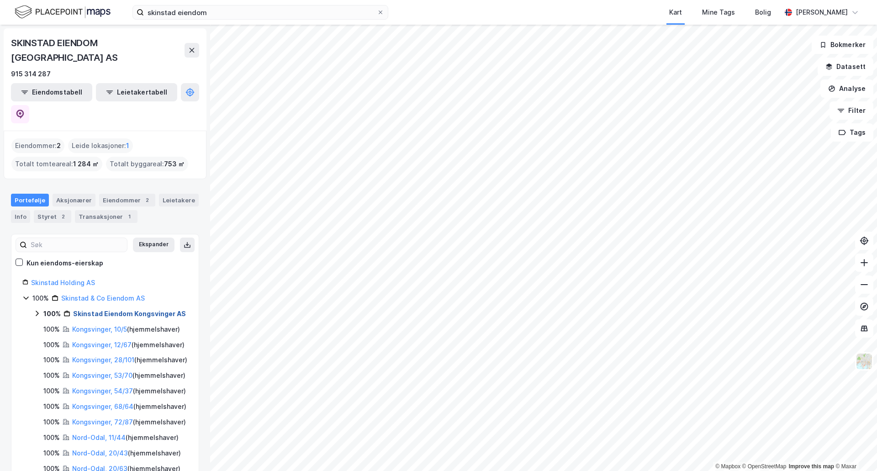
click at [98, 310] on link "Skinstad Eiendom Kongsvinger AS" at bounding box center [129, 314] width 113 height 8
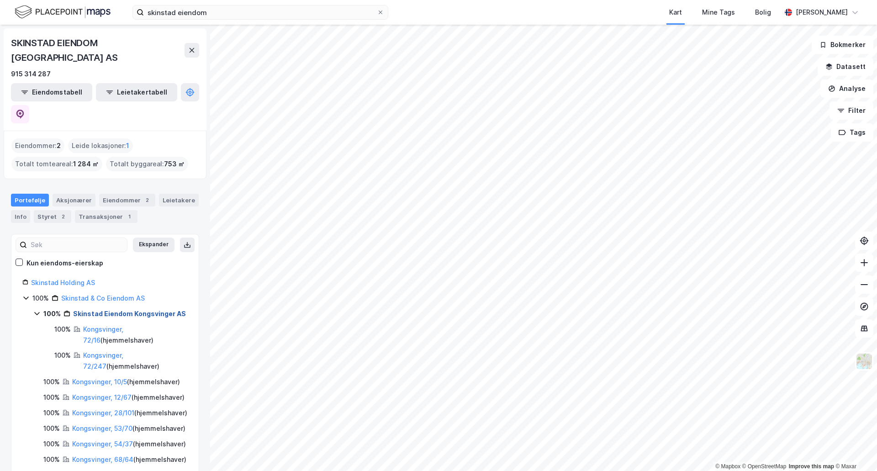
click at [98, 310] on link "Skinstad Eiendom Kongsvinger AS" at bounding box center [129, 314] width 113 height 8
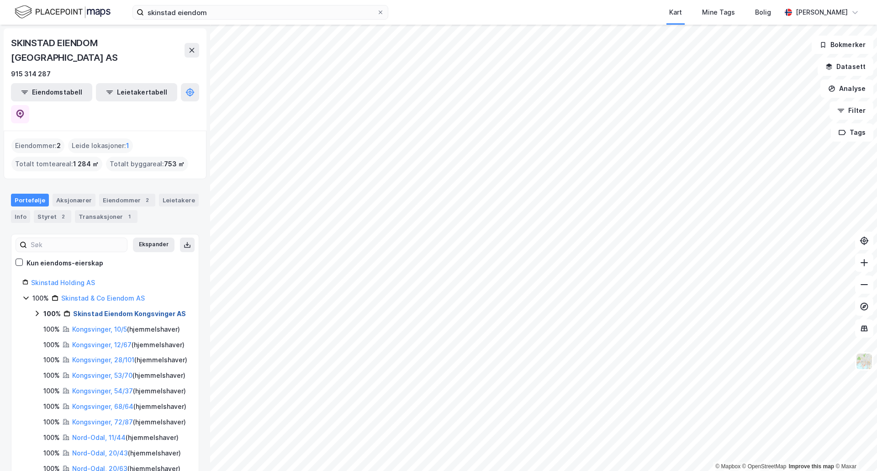
click at [98, 310] on link "Skinstad Eiendom Kongsvinger AS" at bounding box center [129, 314] width 113 height 8
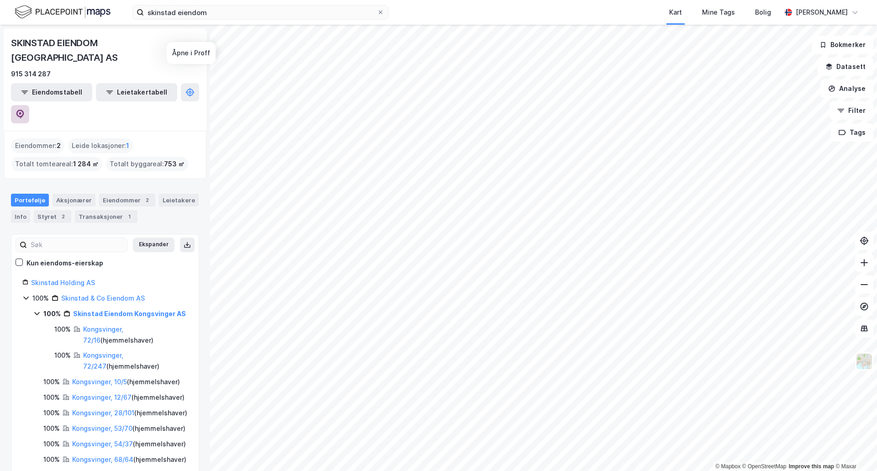
click at [25, 110] on icon at bounding box center [20, 114] width 9 height 9
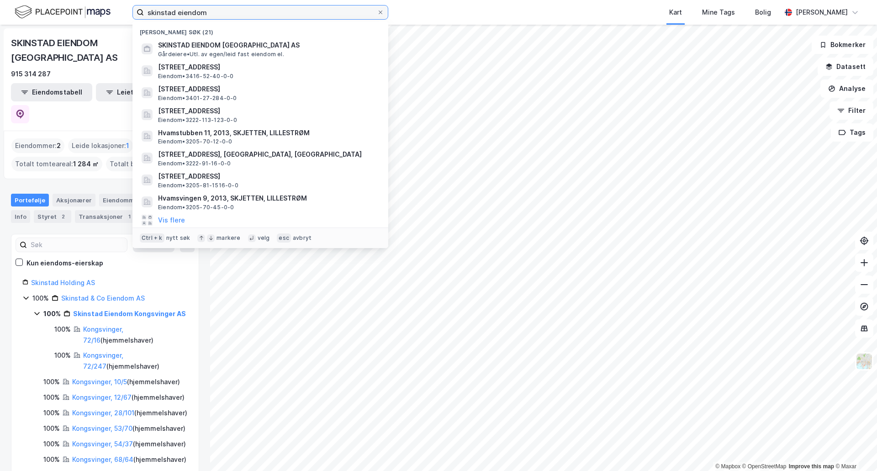
drag, startPoint x: 213, startPoint y: 9, endPoint x: 136, endPoint y: 11, distance: 77.7
click at [136, 11] on label "skinstad eiendom" at bounding box center [260, 12] width 256 height 15
paste input "Bunesvegen 896"
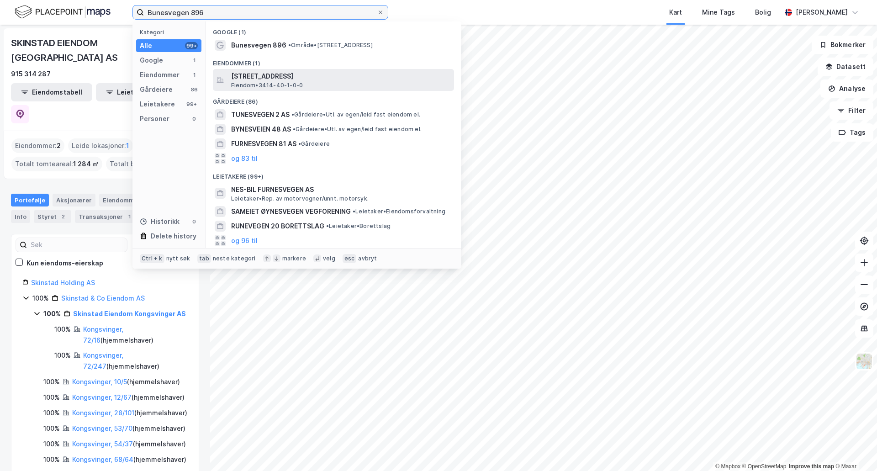
type input "Bunesvegen 896"
click at [271, 79] on span "Bunesvegen 896, 2120, SAGSTUA, NORD-ODAL" at bounding box center [340, 76] width 219 height 11
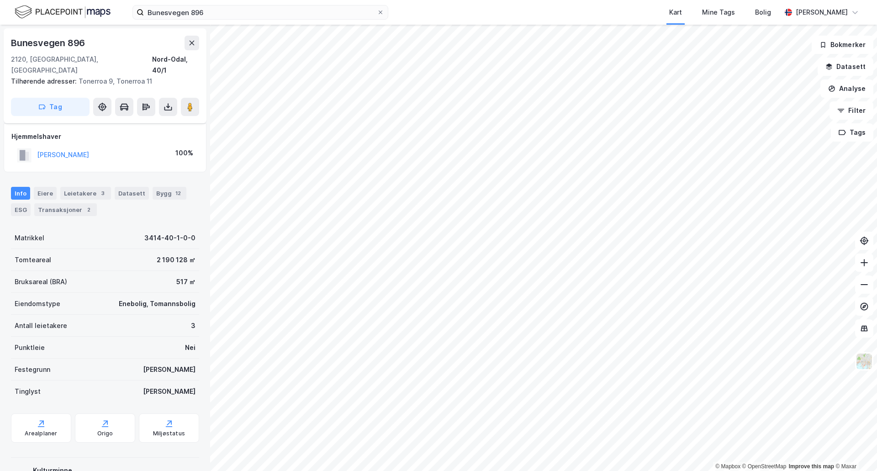
scroll to position [16, 0]
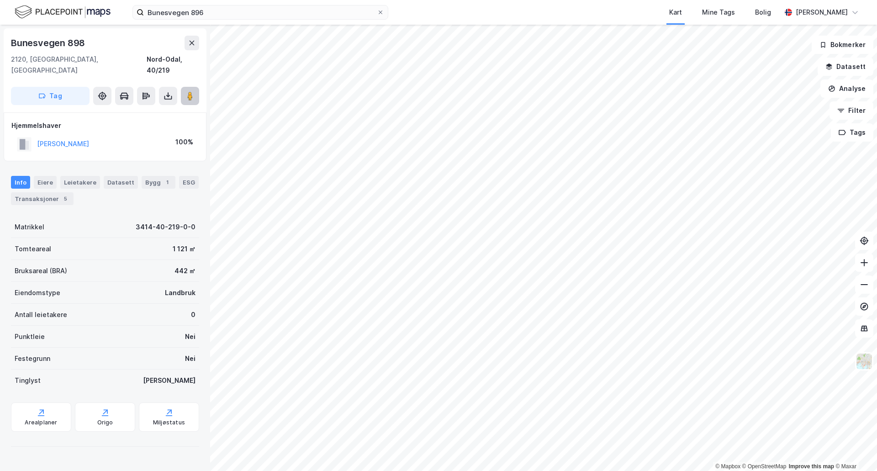
click at [192, 91] on image at bounding box center [189, 95] width 5 height 9
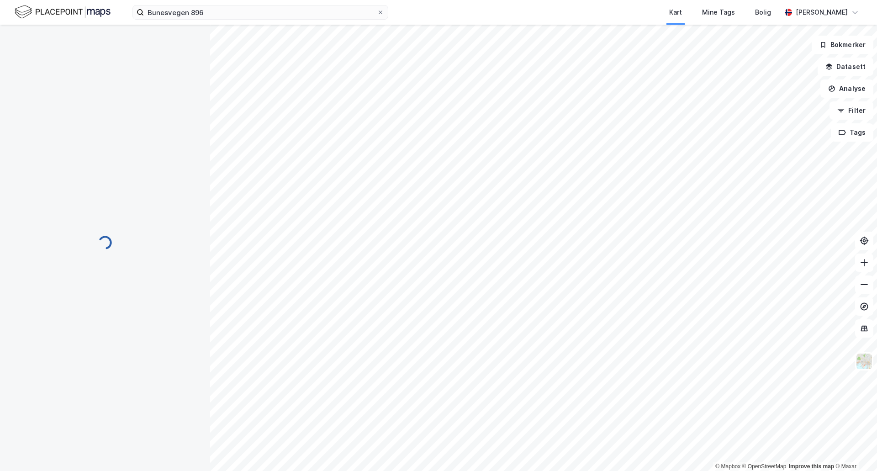
scroll to position [16, 0]
